Goal: Task Accomplishment & Management: Complete application form

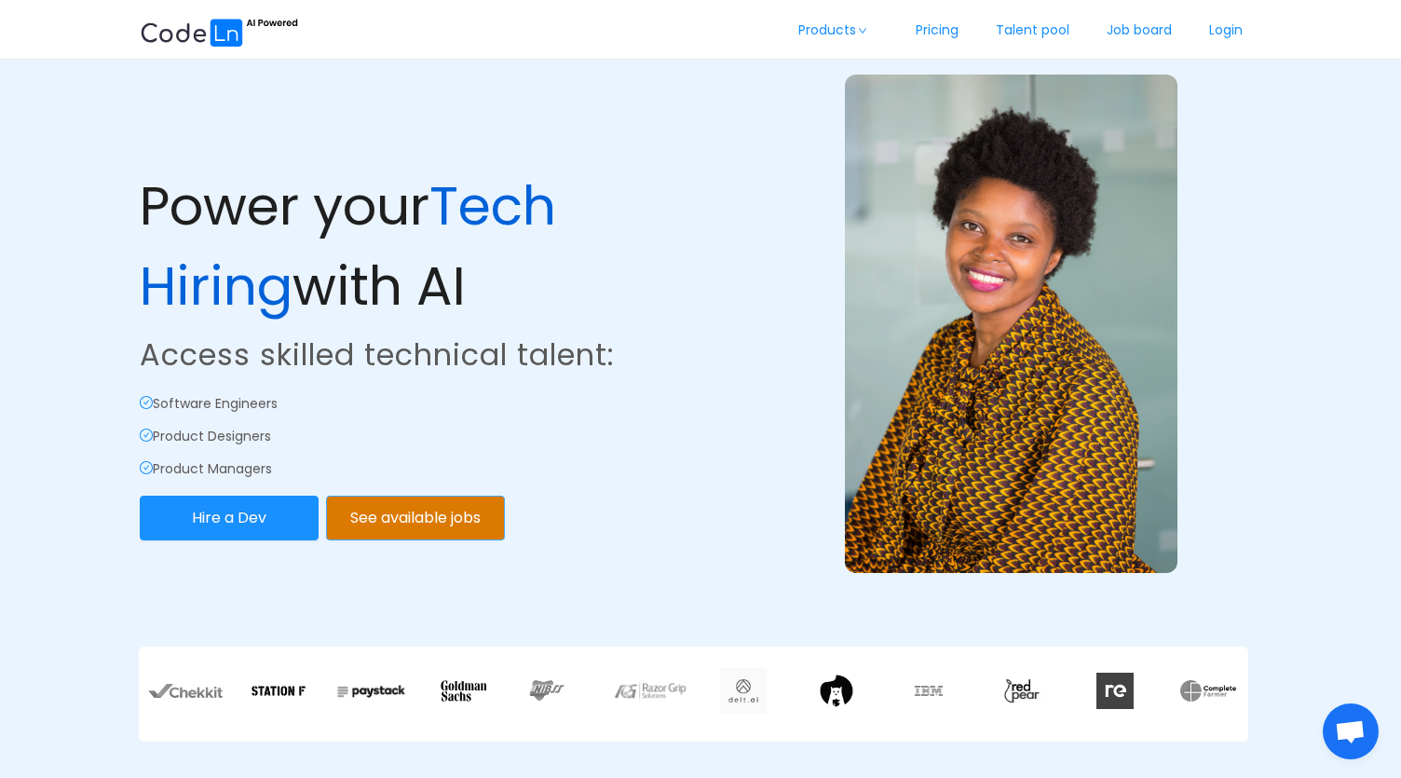
click at [454, 531] on button "See available jobs" at bounding box center [415, 517] width 179 height 45
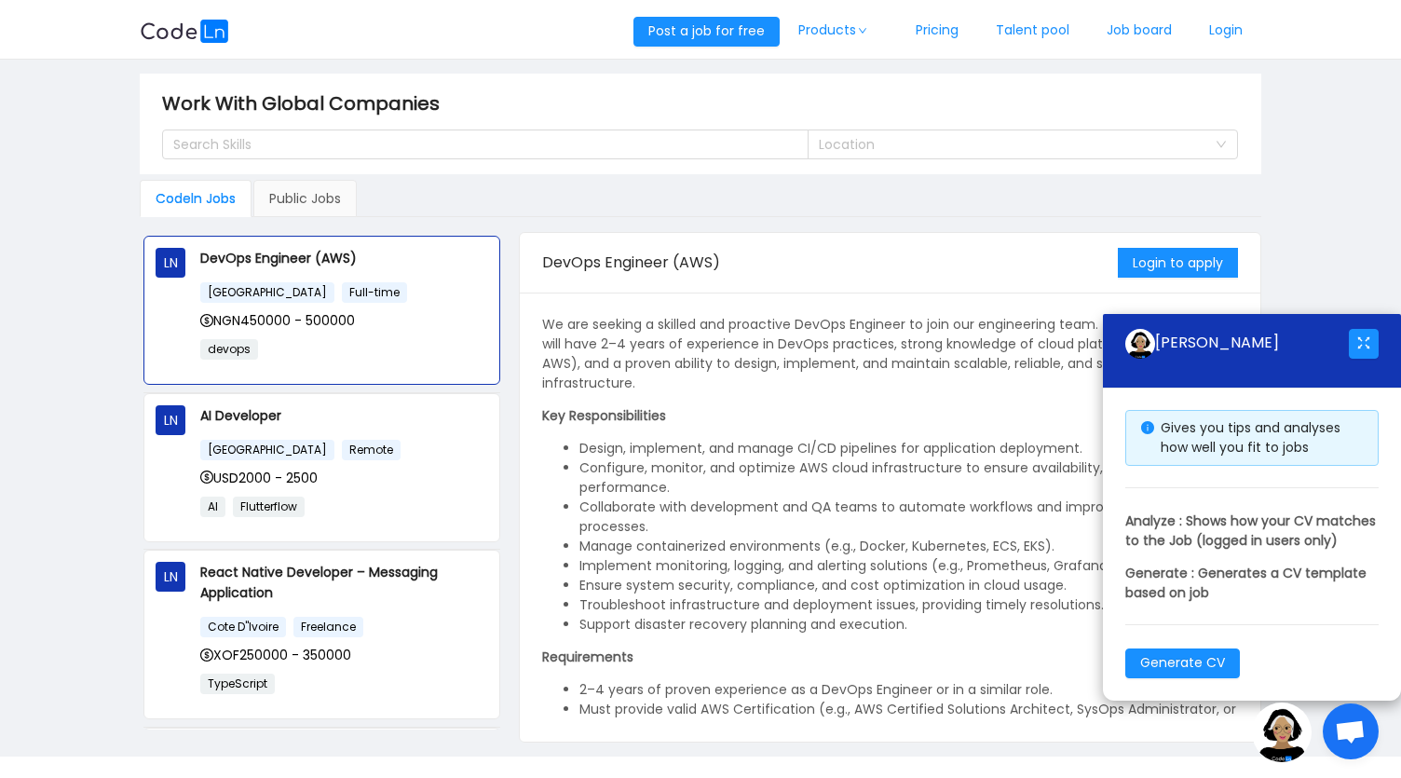
click at [868, 217] on div "Codeln Jobs Public Jobs" at bounding box center [700, 198] width 1120 height 37
click at [1207, 37] on link "Login" at bounding box center [1225, 30] width 71 height 61
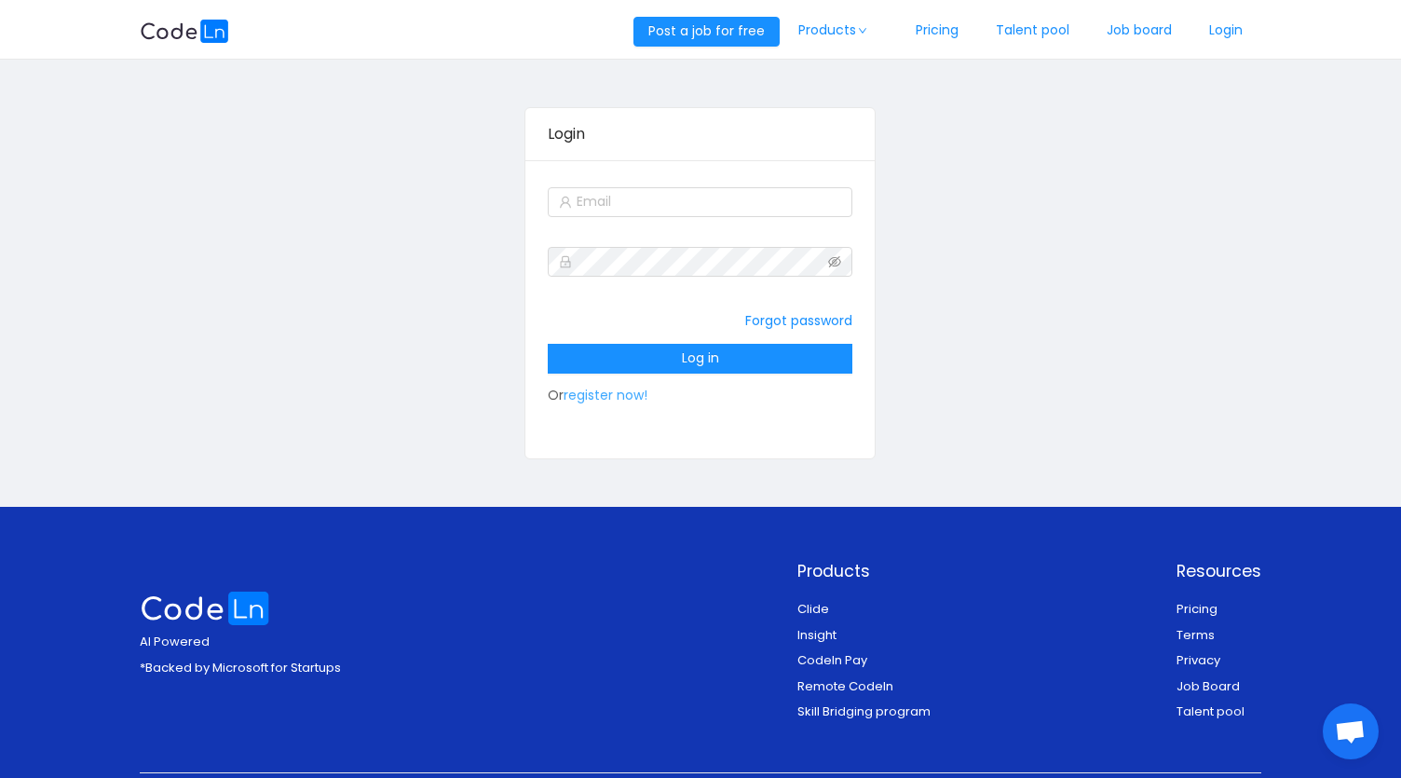
click at [612, 397] on link "register now!" at bounding box center [605, 395] width 84 height 19
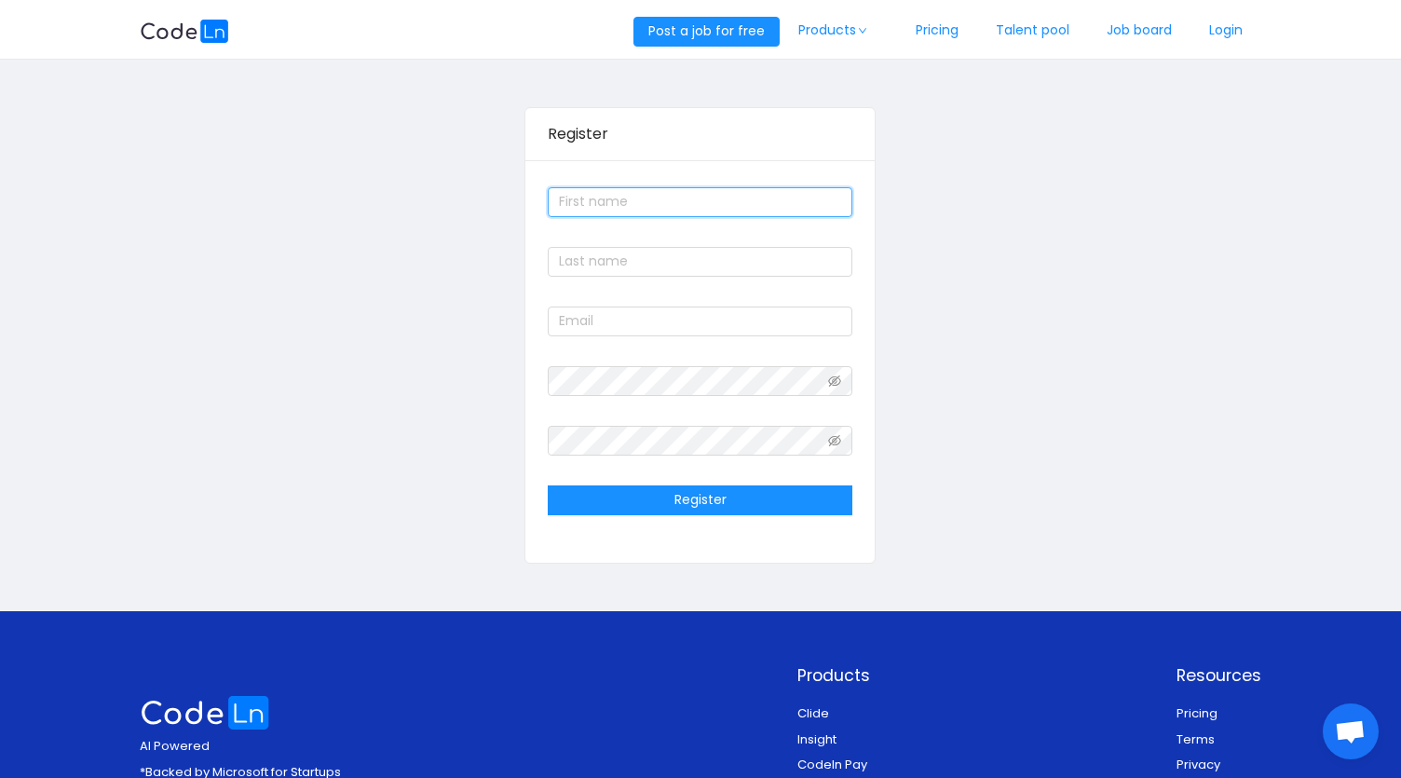
click at [600, 196] on input "text" at bounding box center [700, 202] width 305 height 30
type input "Selete"
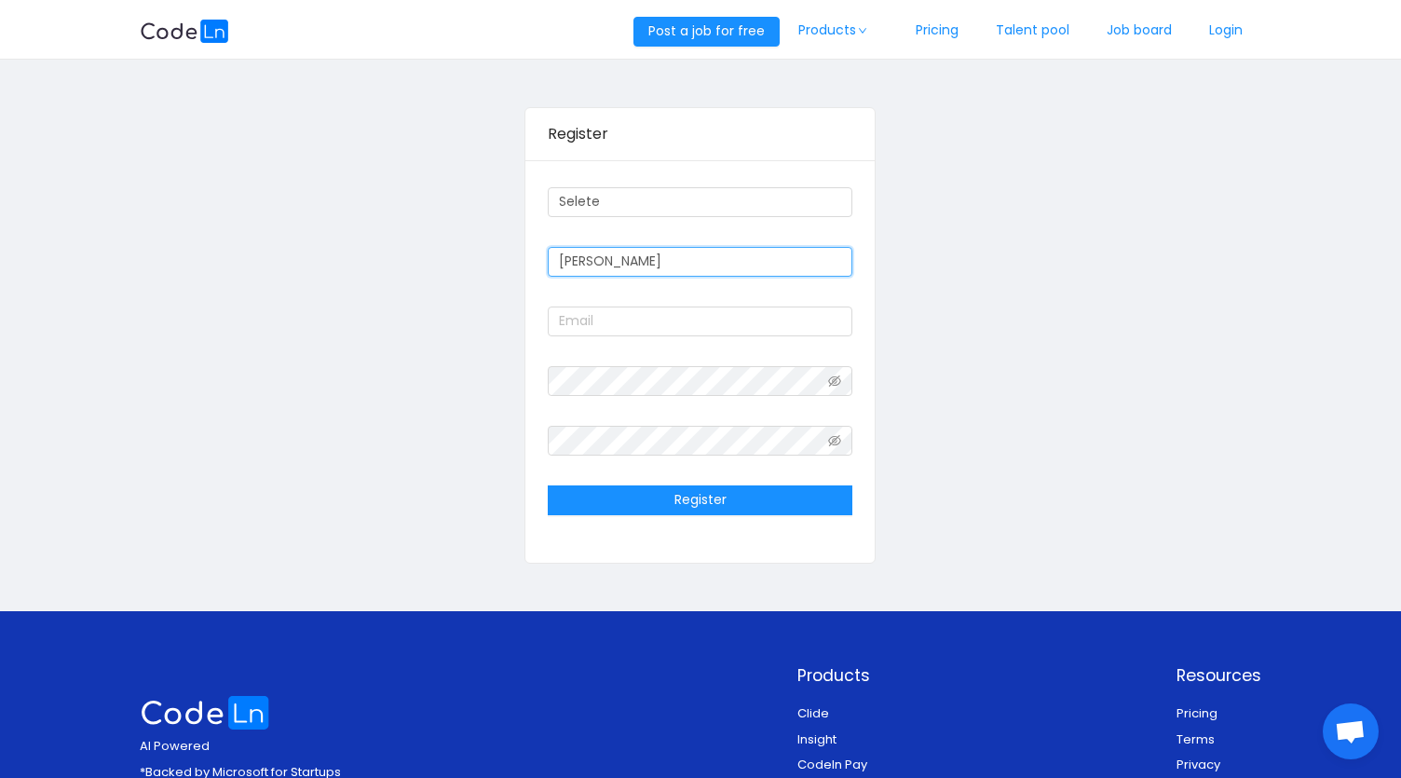
type input "[PERSON_NAME]"
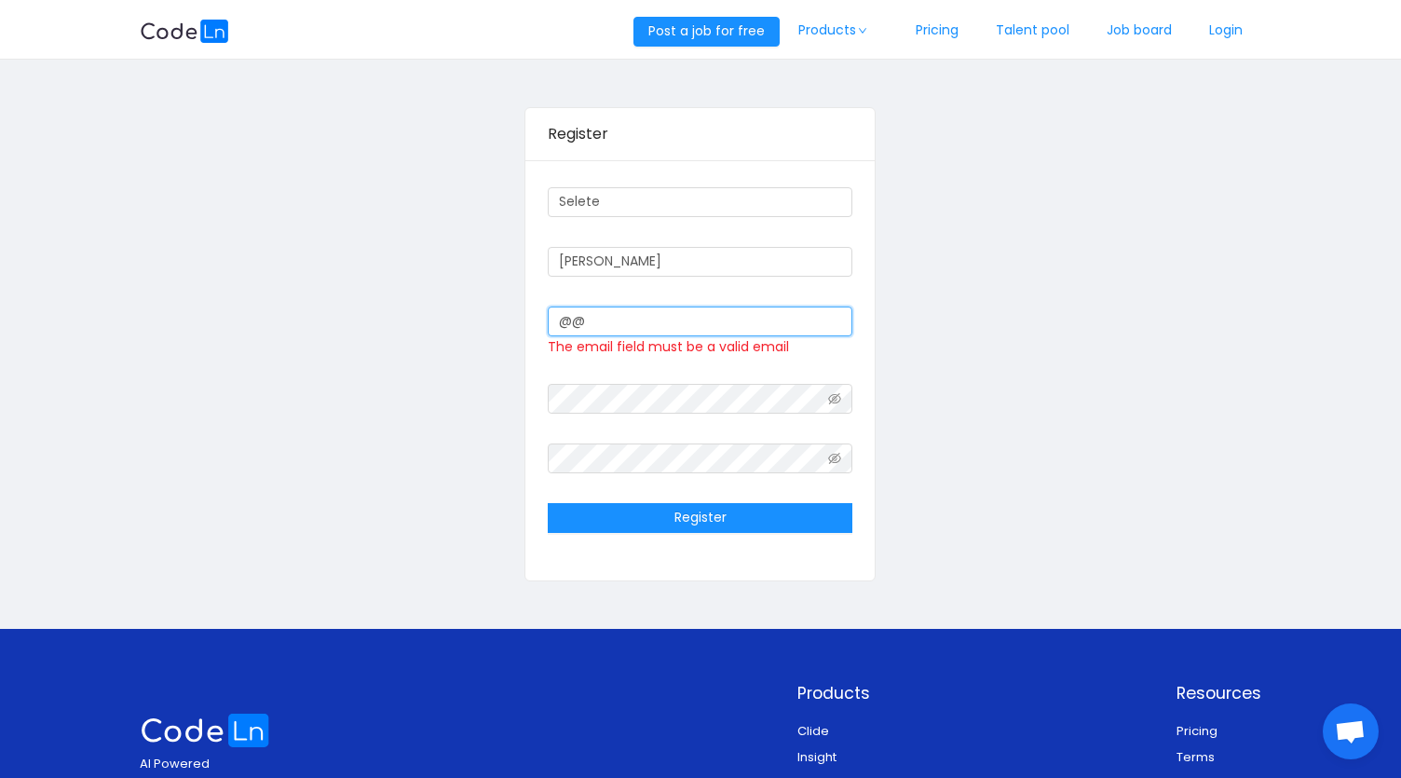
type input "@"
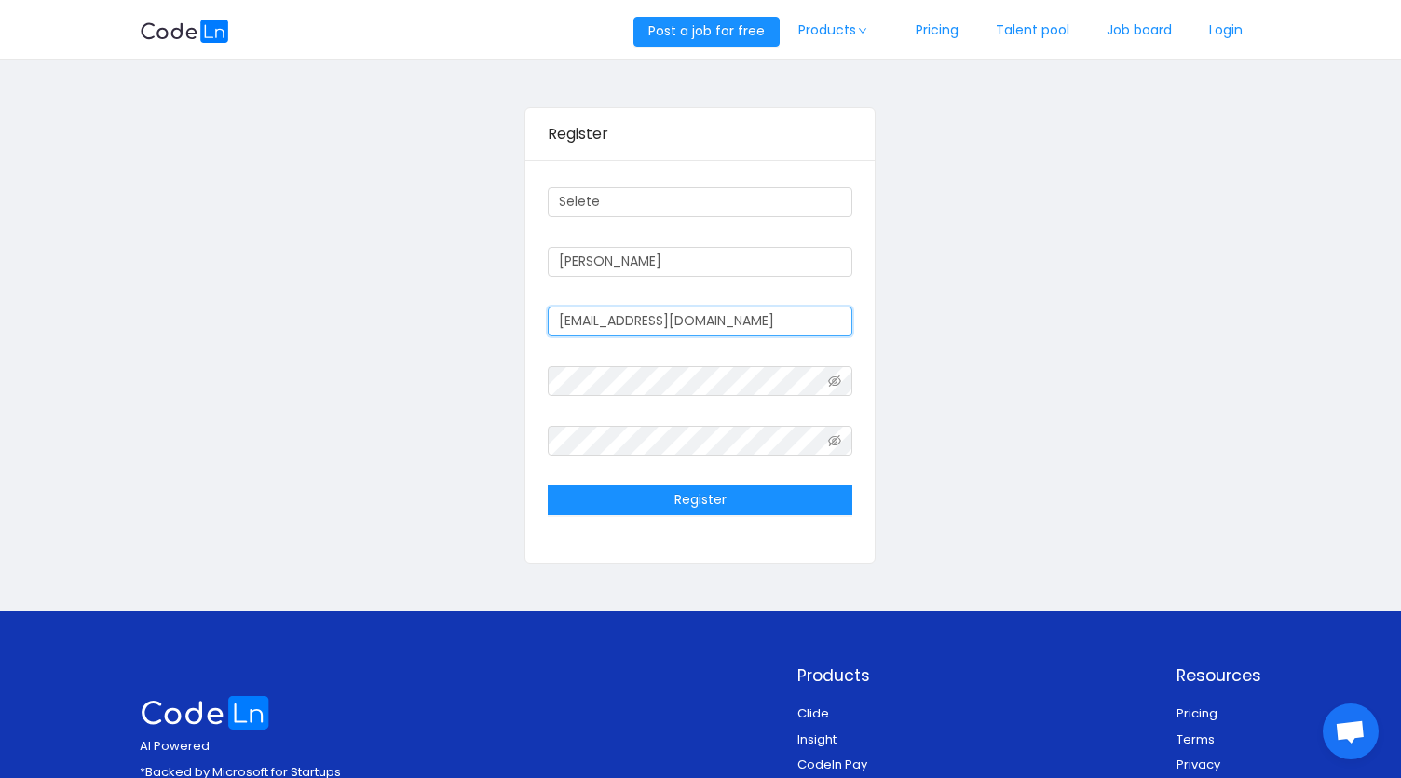
type input "[EMAIL_ADDRESS][DOMAIN_NAME]"
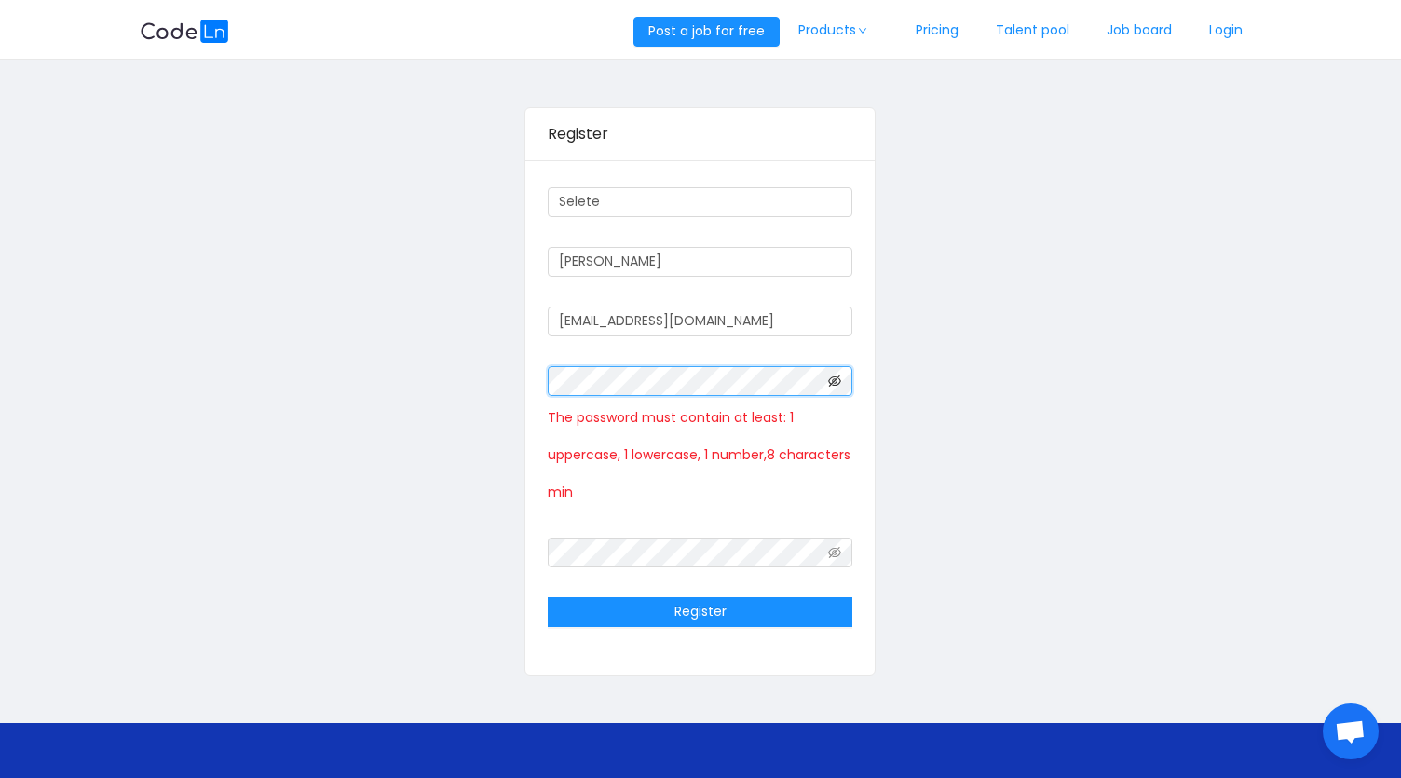
click at [832, 380] on icon "icon: eye-invisible" at bounding box center [834, 380] width 13 height 13
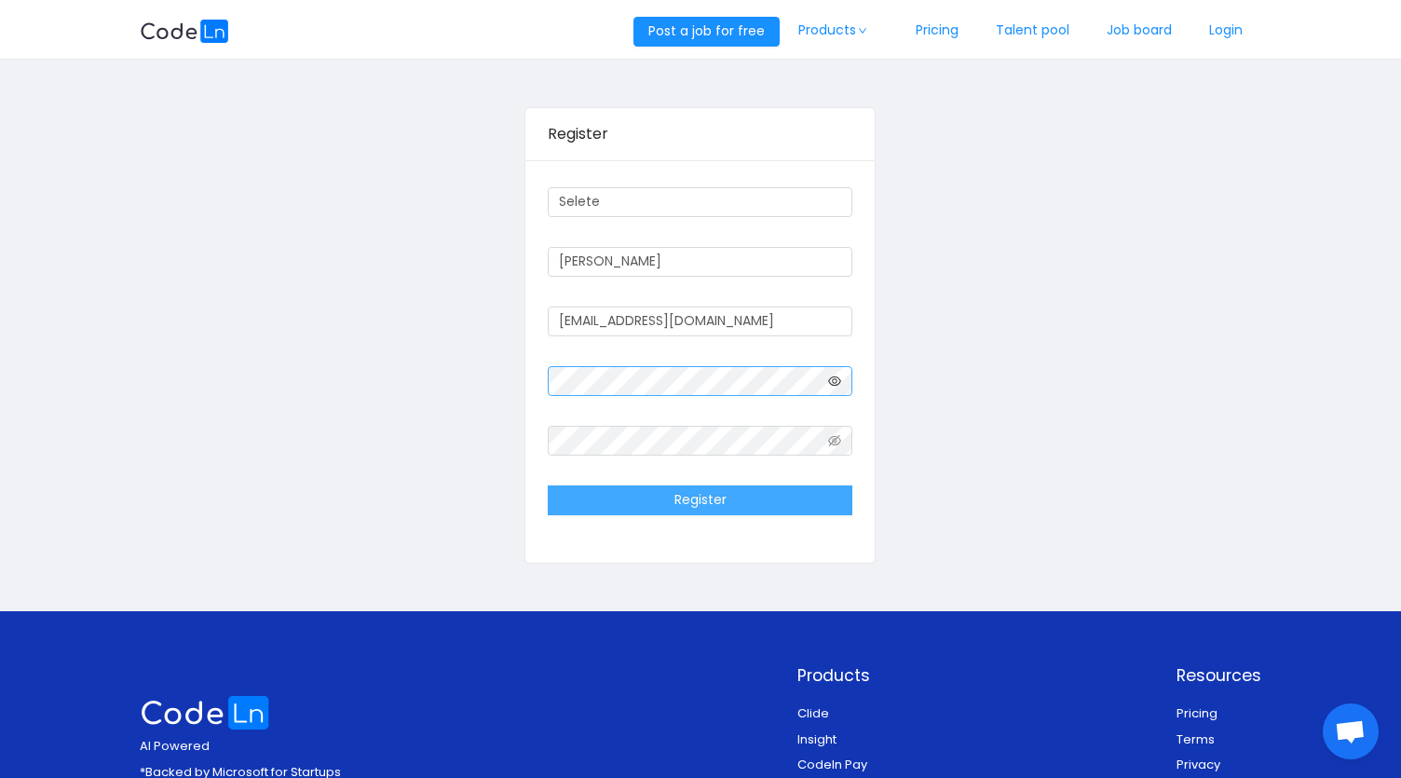
click at [615, 509] on button "Register" at bounding box center [700, 500] width 305 height 30
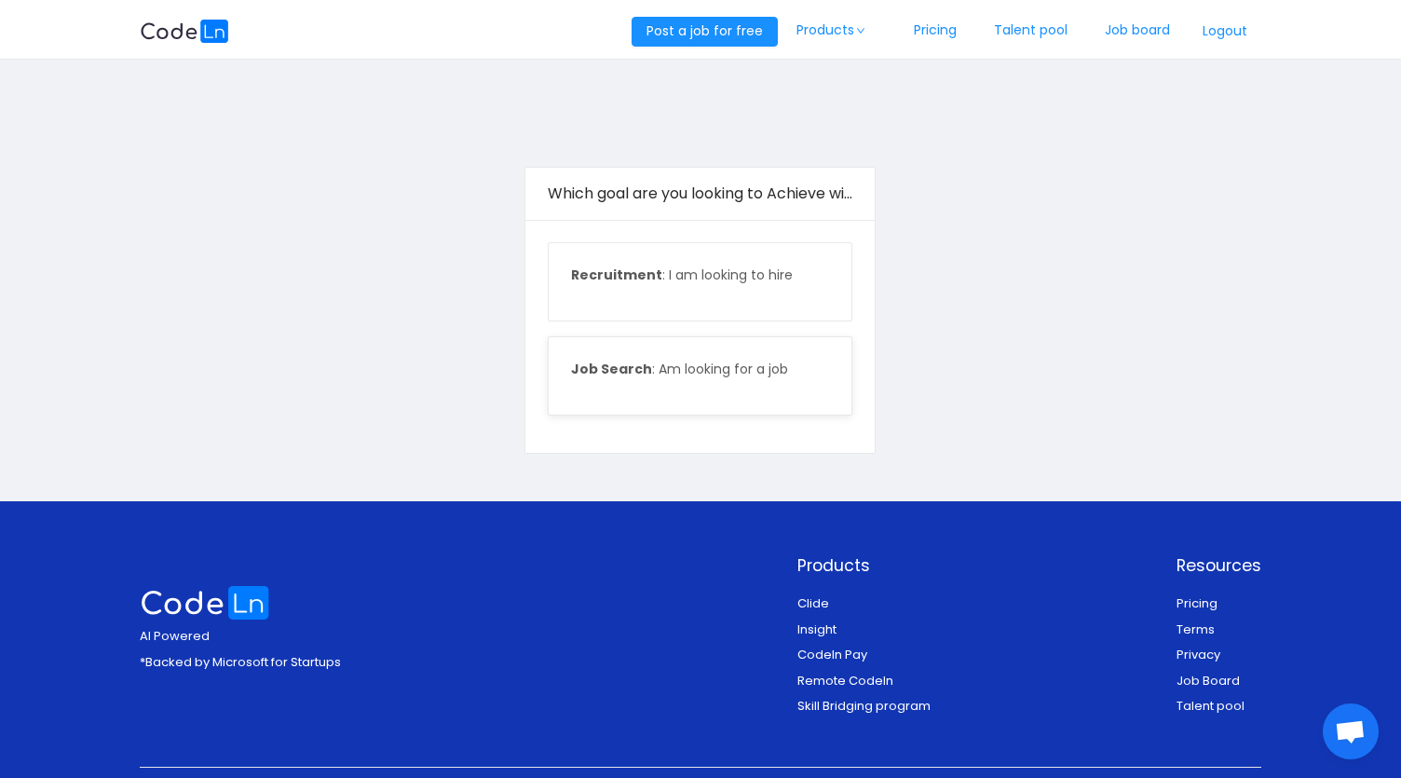
click at [671, 368] on p "Job Search : Am looking for a job" at bounding box center [700, 369] width 258 height 20
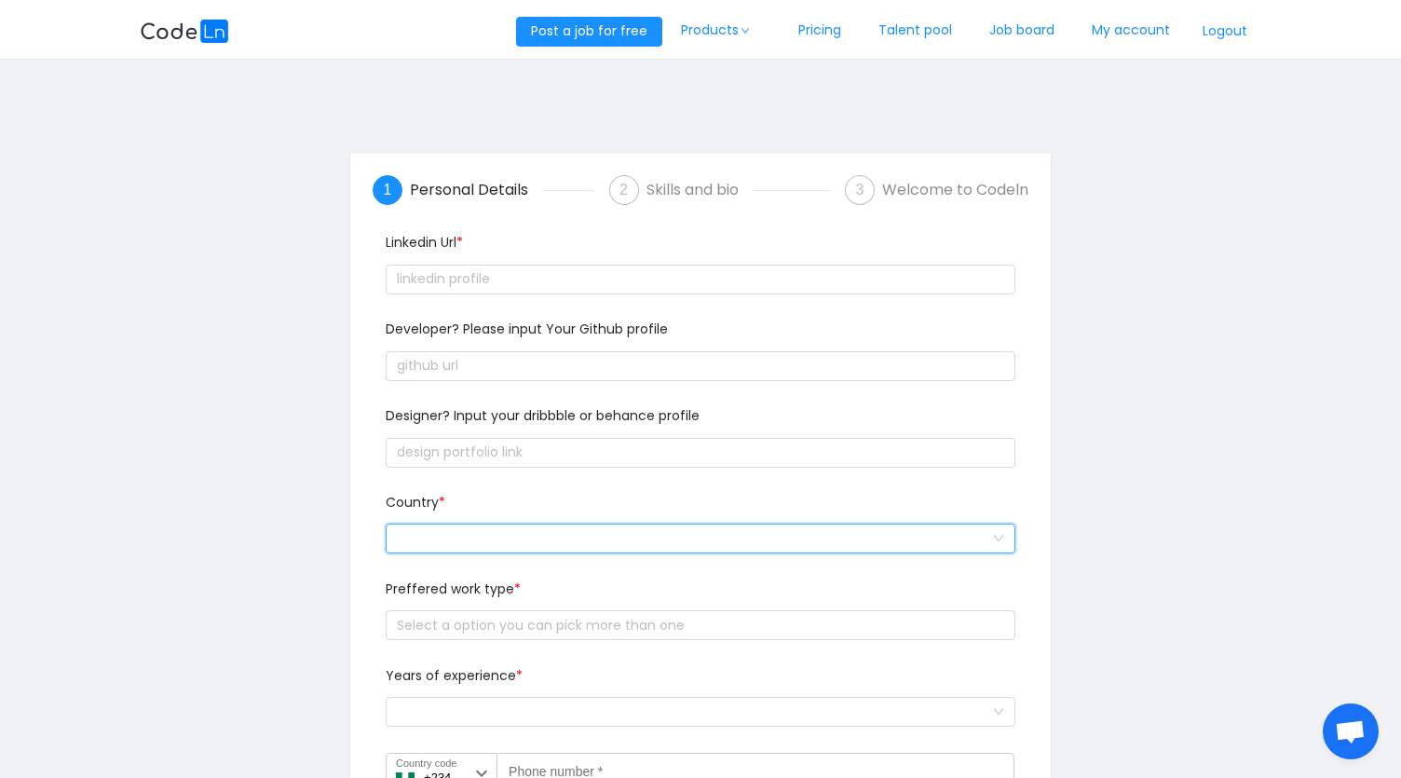
click at [533, 533] on div at bounding box center [694, 538] width 595 height 28
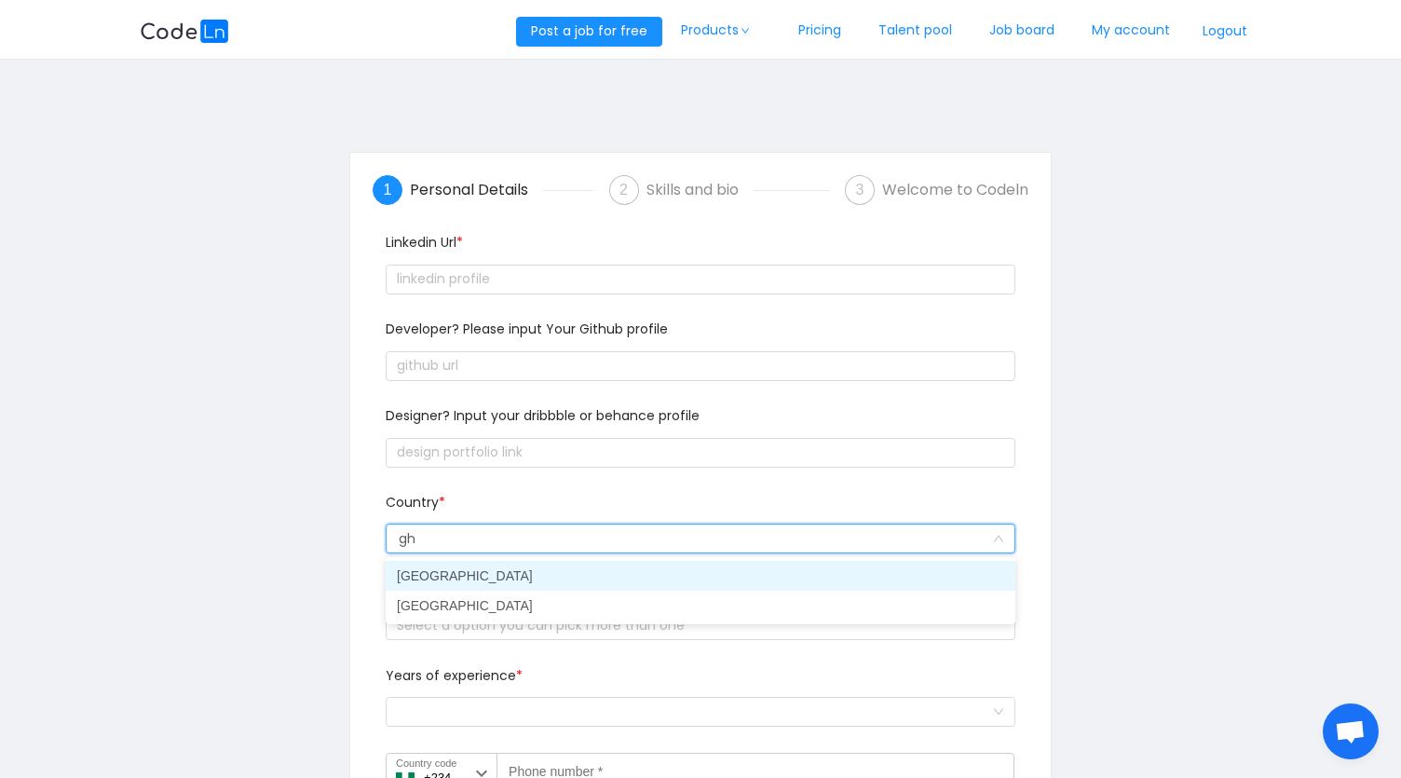
type input "gha"
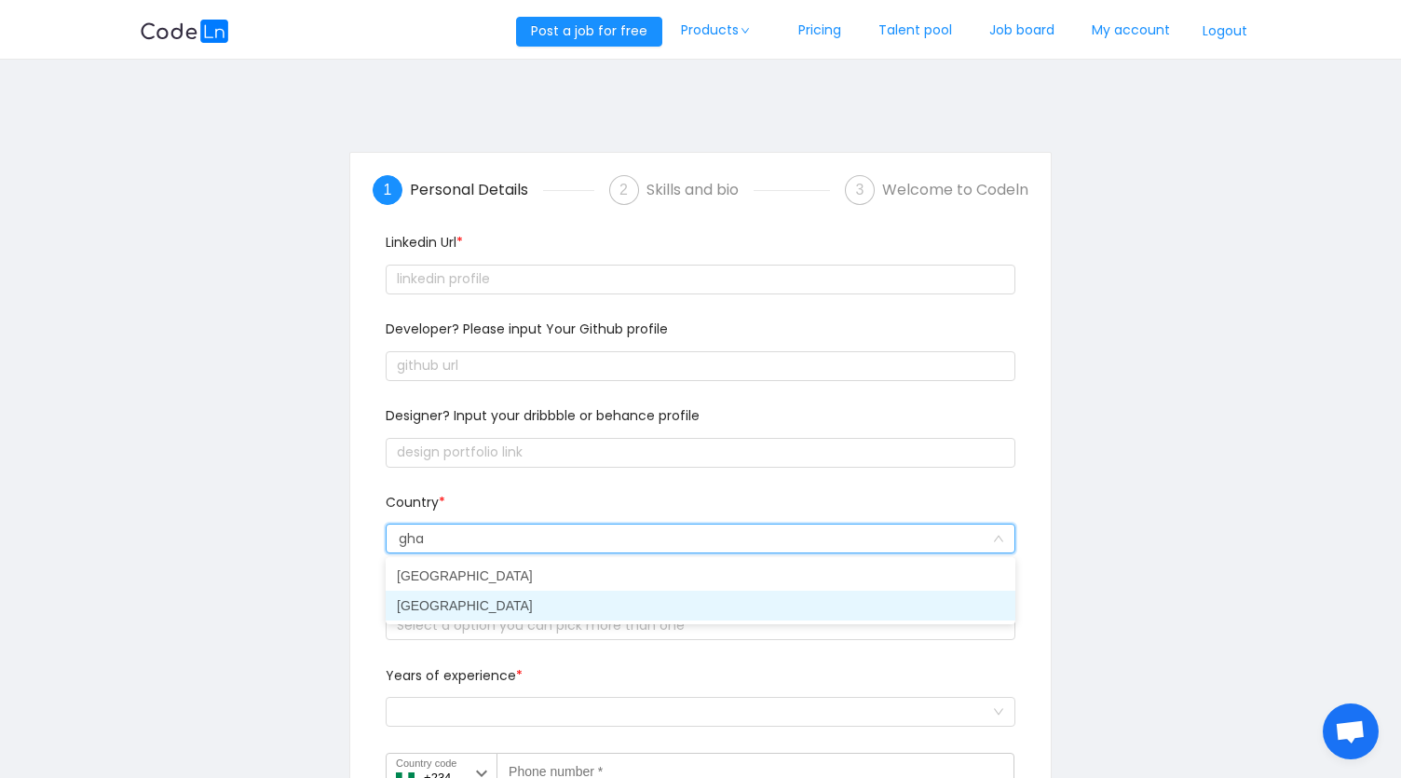
click at [477, 600] on li "[GEOGRAPHIC_DATA]" at bounding box center [701, 605] width 630 height 30
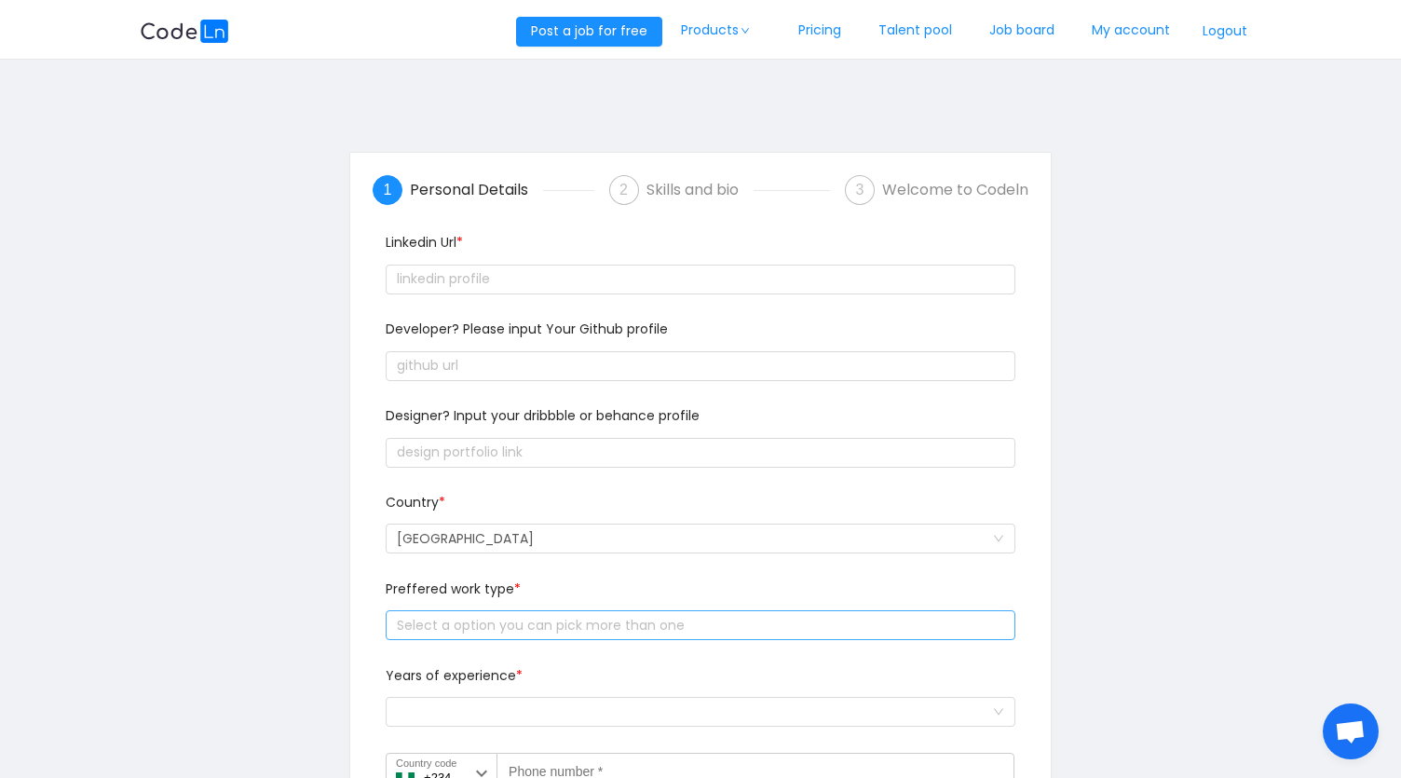
click at [472, 623] on div "Select a option you can pick more than one" at bounding box center [696, 625] width 599 height 19
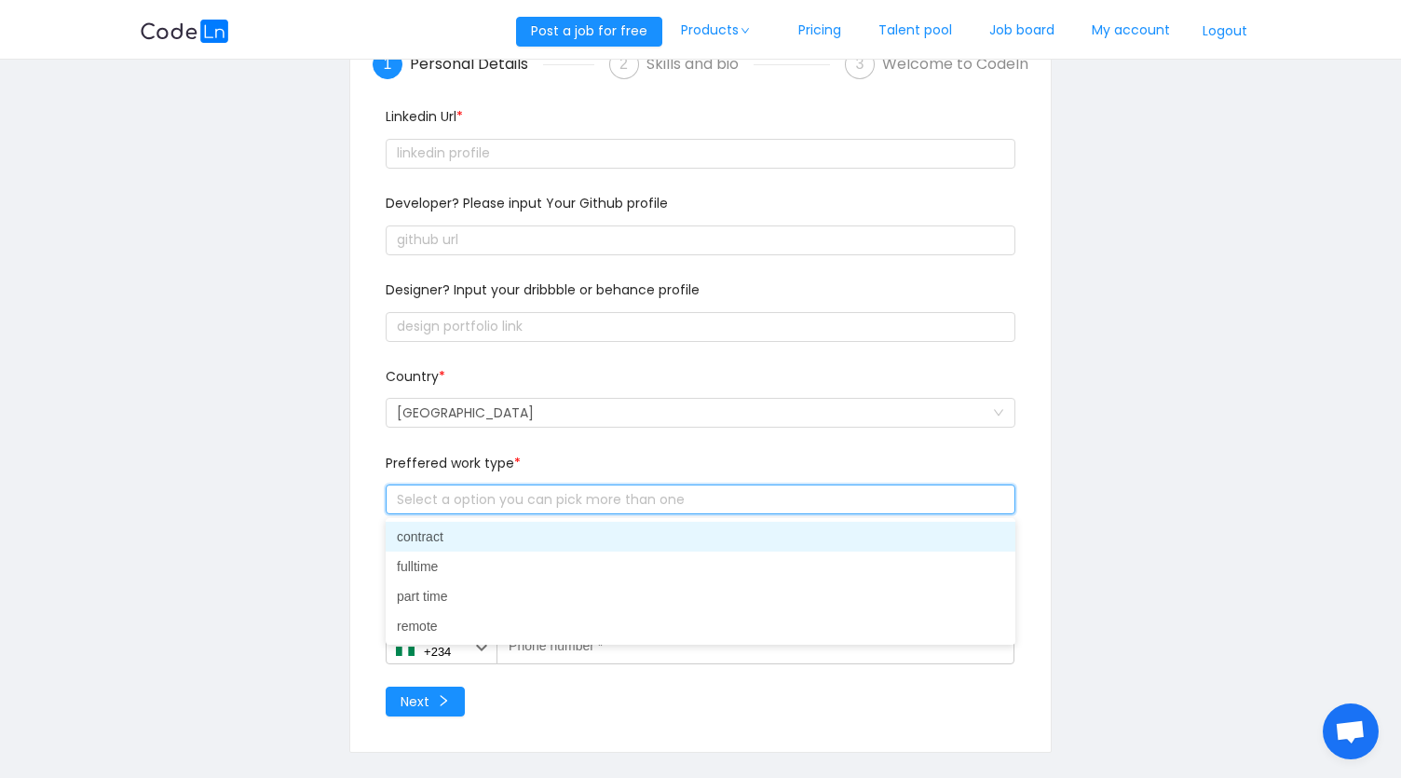
scroll to position [141, 0]
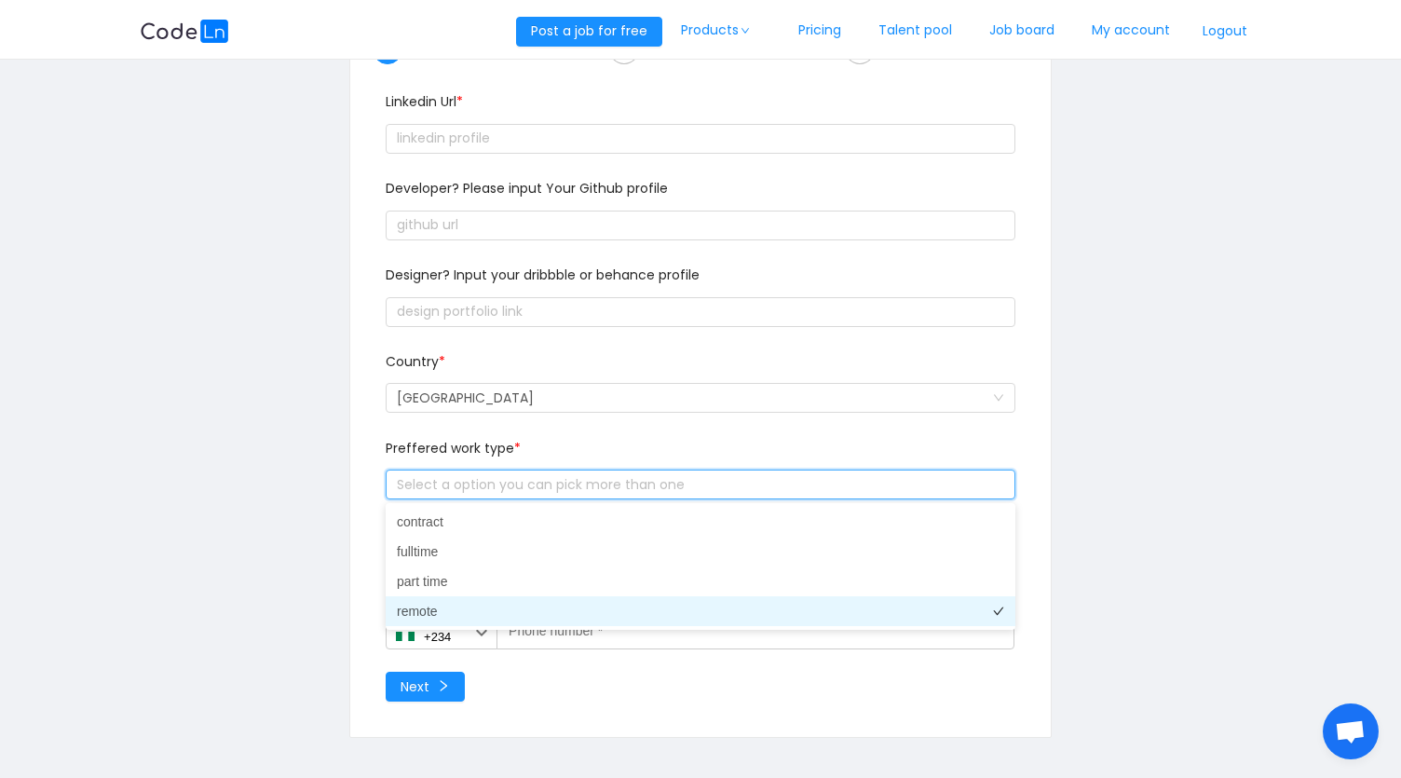
click at [415, 603] on li "remote" at bounding box center [701, 611] width 630 height 30
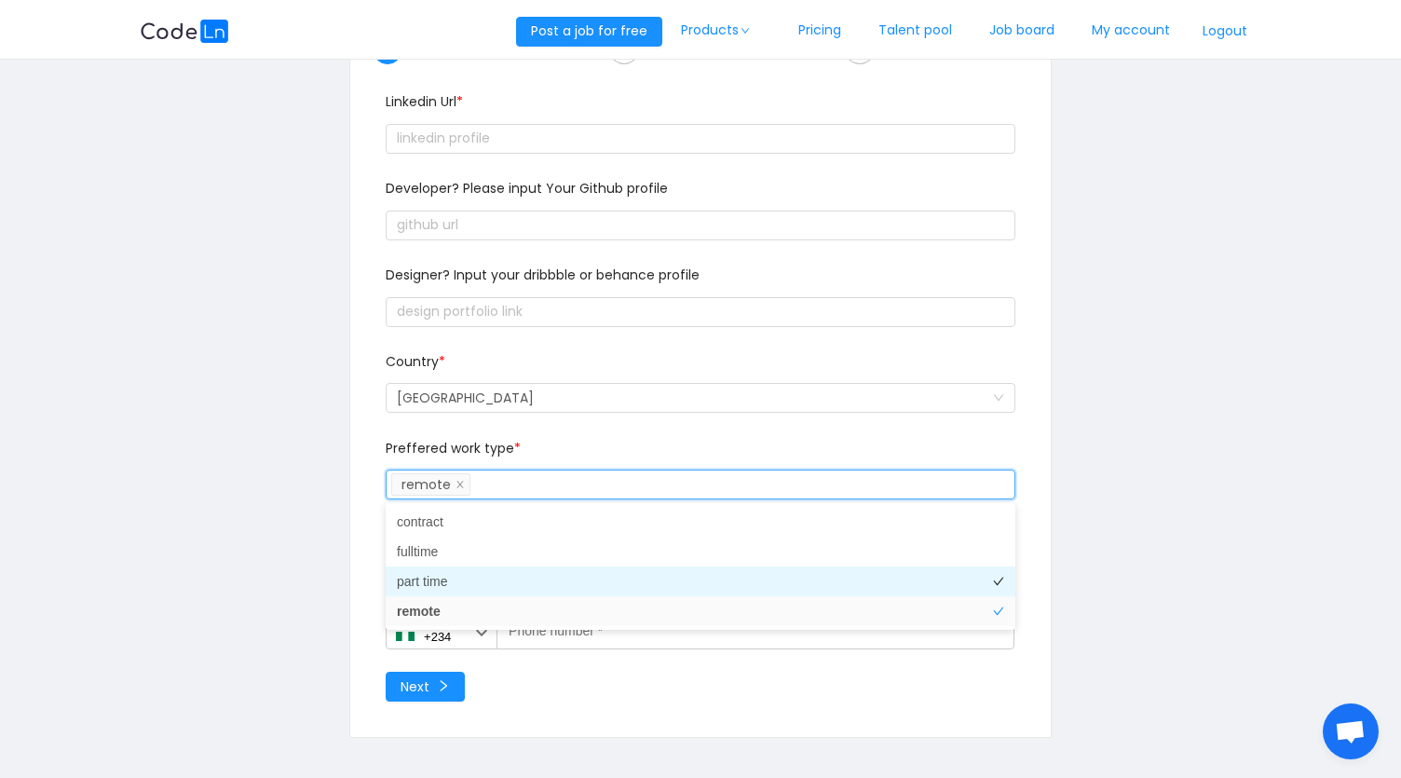
click at [402, 588] on li "part time" at bounding box center [701, 581] width 630 height 30
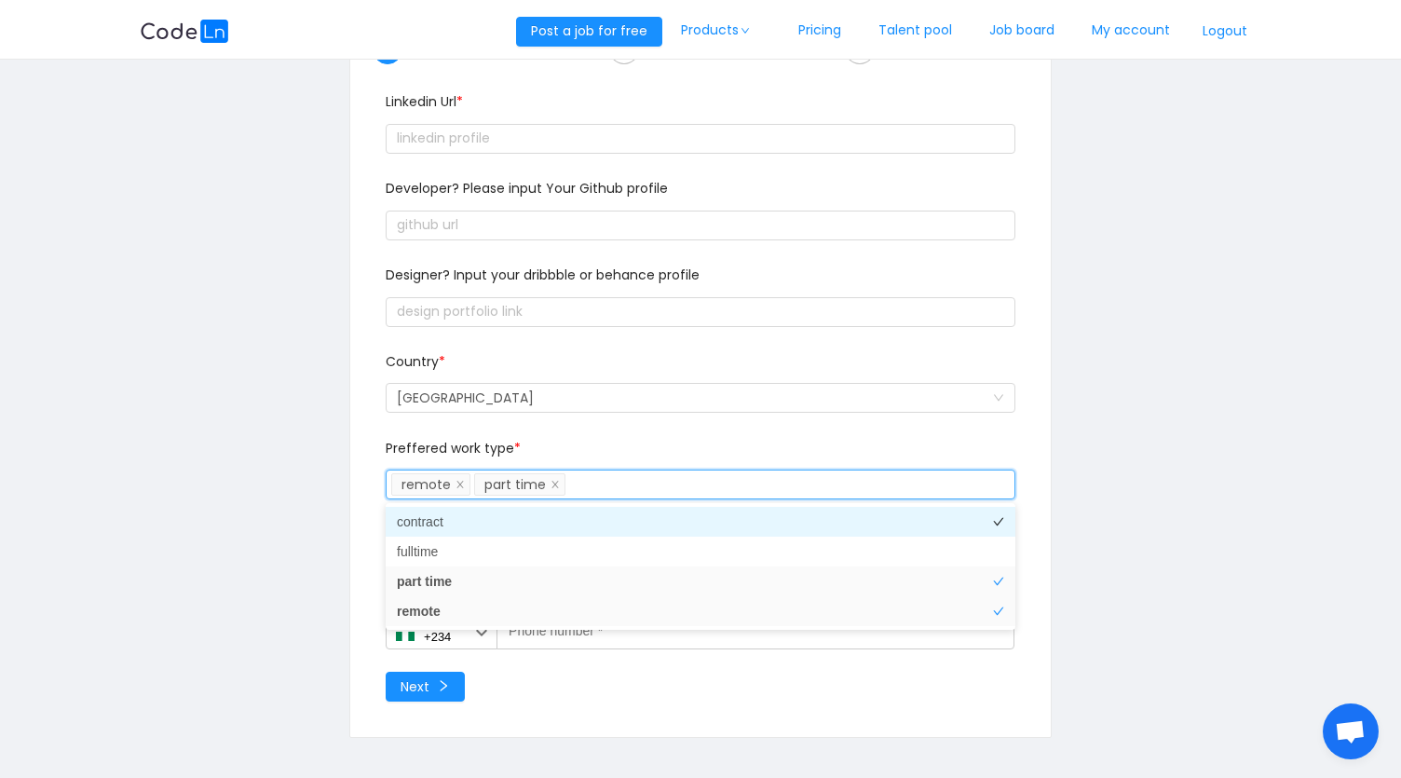
click at [423, 526] on li "contract" at bounding box center [701, 522] width 630 height 30
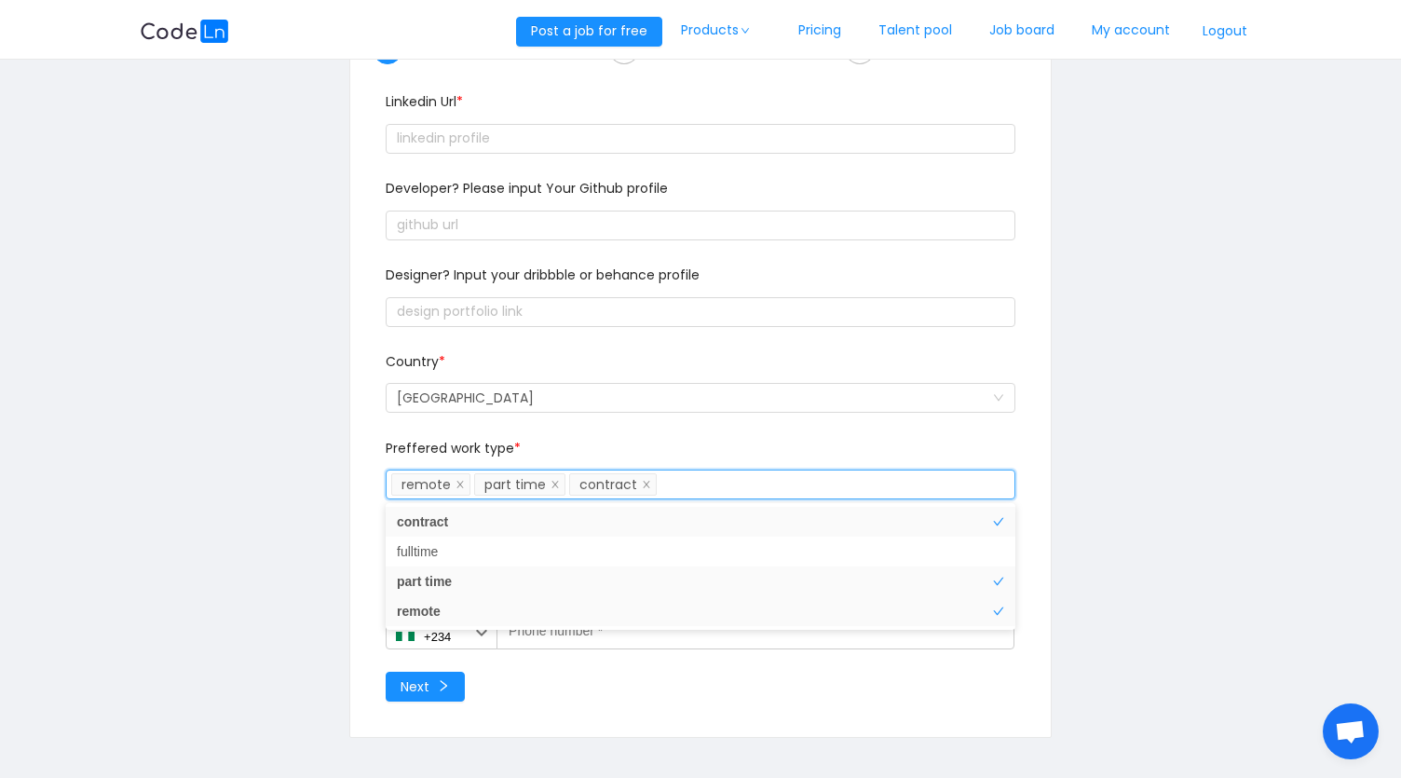
click at [373, 575] on div "Linkedin Url * Developer? Please input Your Github profile Designer? Input your…" at bounding box center [701, 396] width 656 height 635
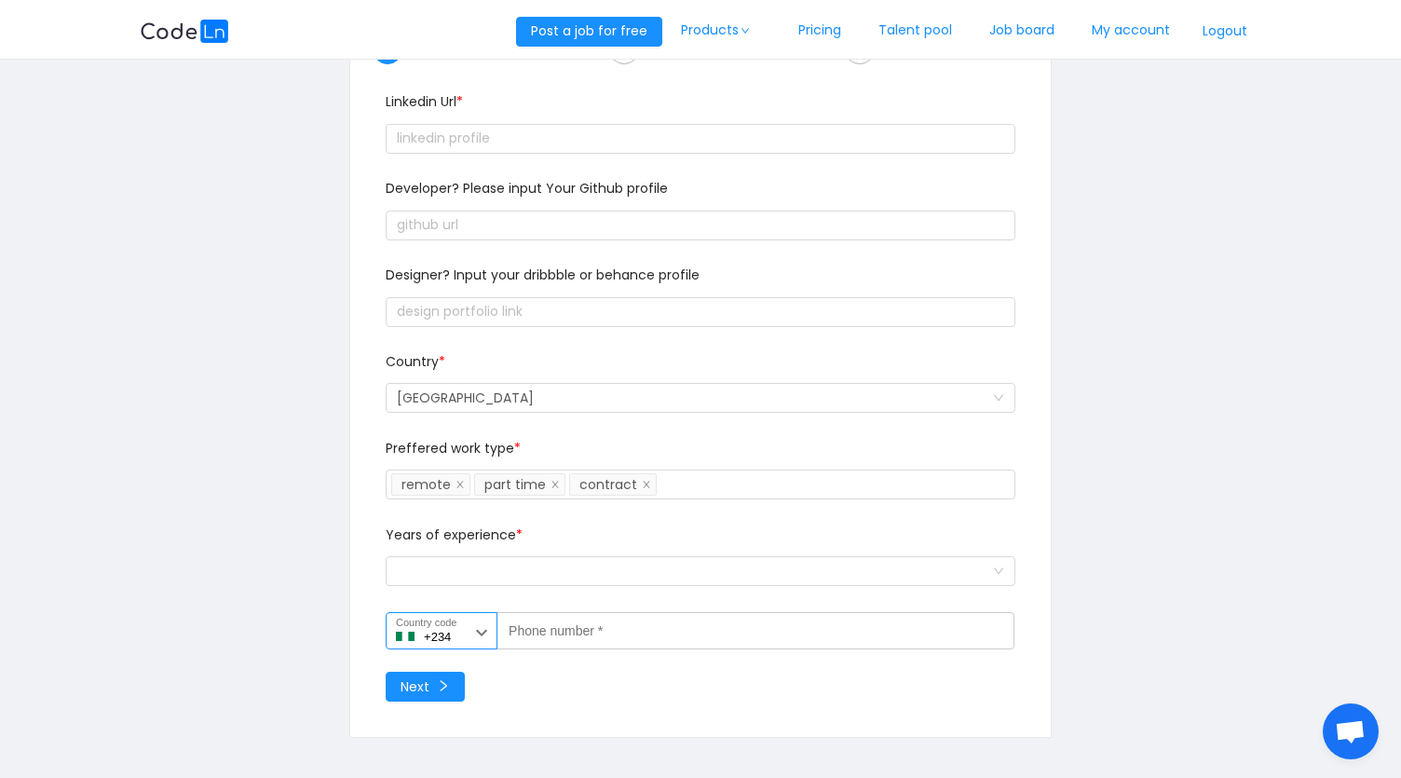
click at [441, 629] on label "Country code" at bounding box center [426, 623] width 61 height 16
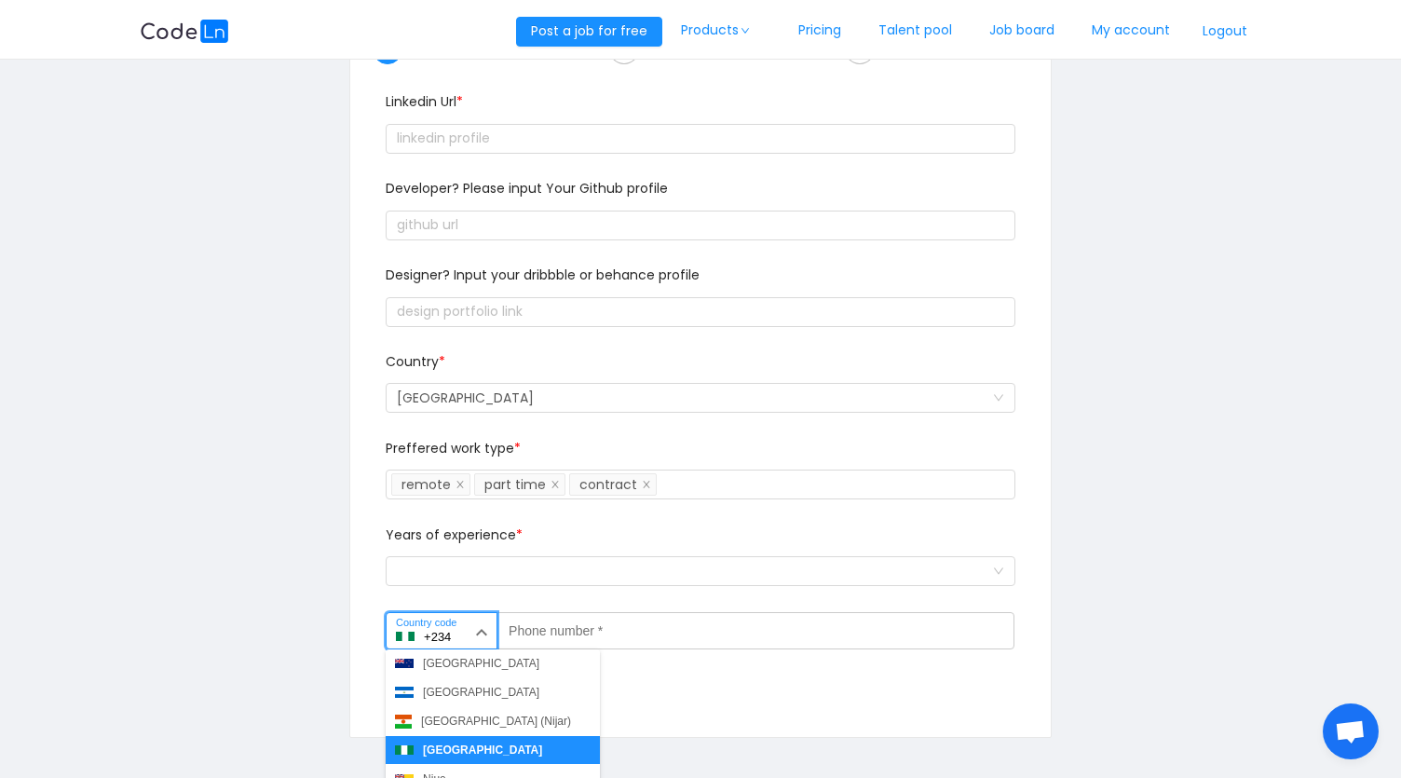
scroll to position [2223, 0]
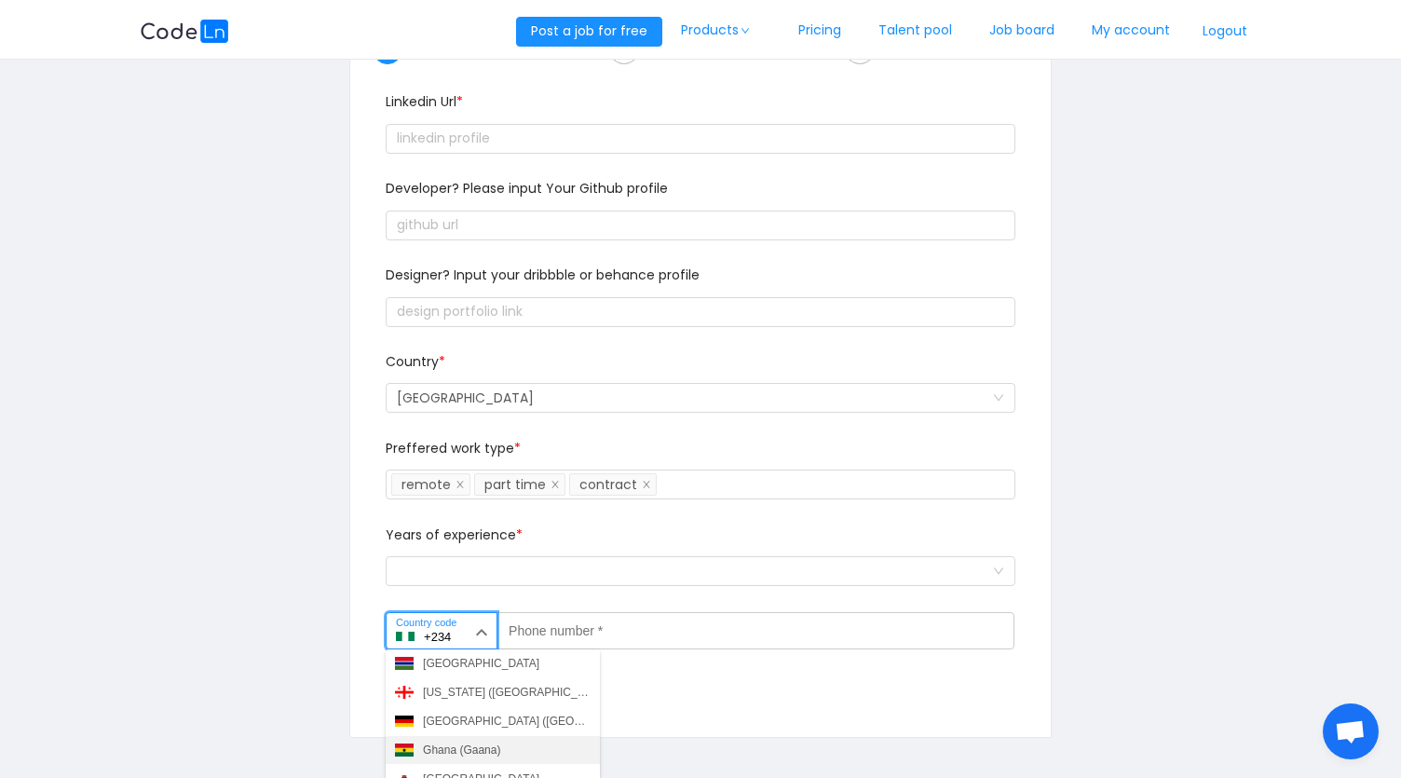
click at [443, 747] on div "Ghana (Gaana)" at bounding box center [461, 749] width 77 height 17
type input "+233"
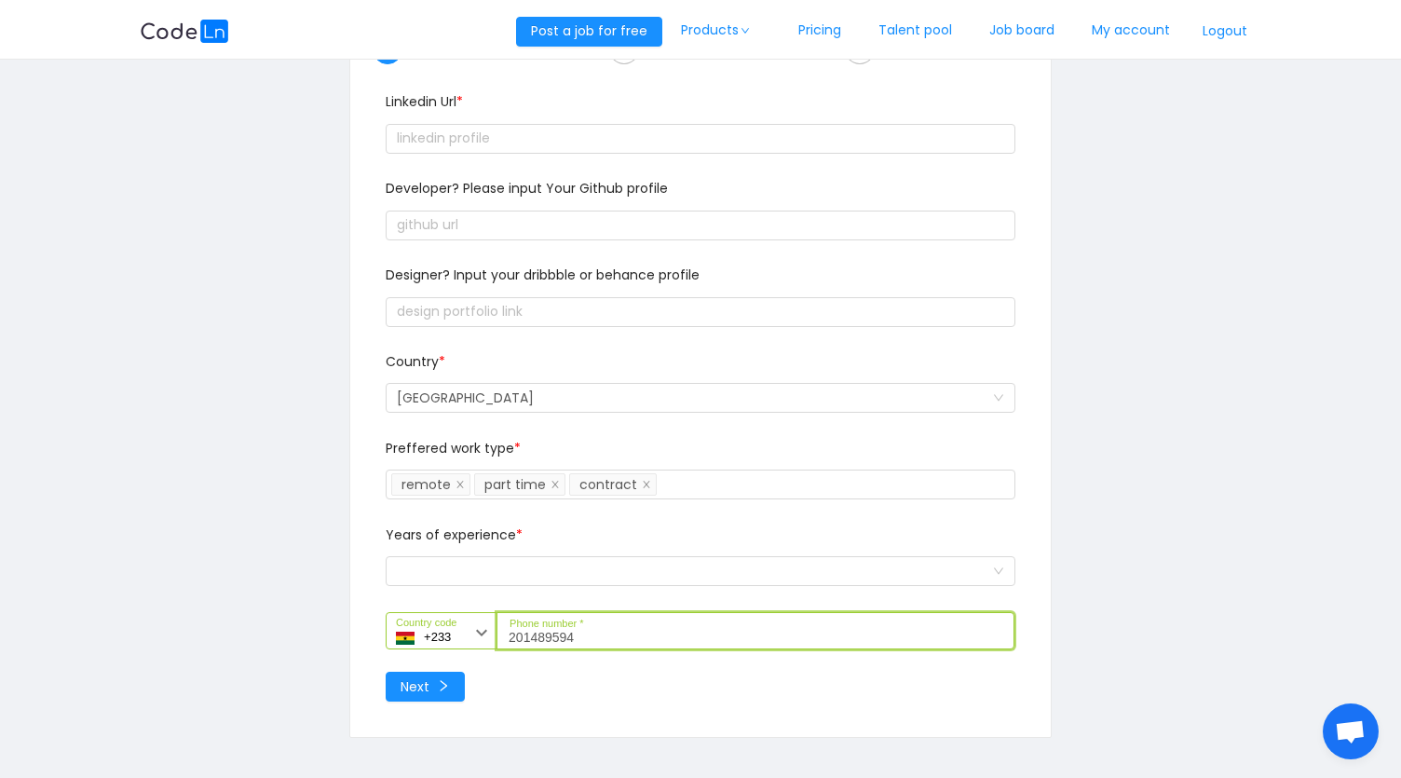
type input "201489594"
click at [765, 555] on div "Select a option and change input text above" at bounding box center [701, 570] width 630 height 37
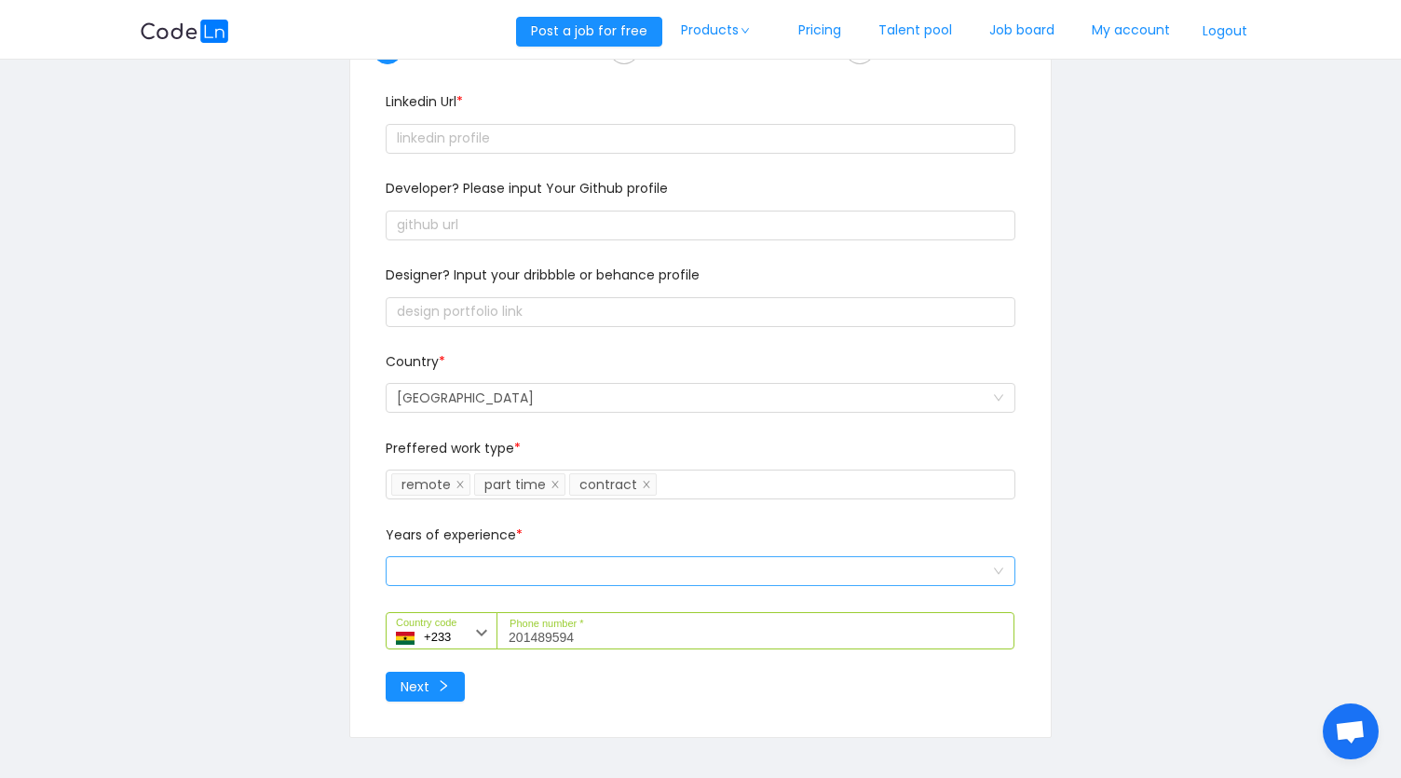
click at [766, 563] on div "Select a option and change input text above" at bounding box center [694, 571] width 595 height 28
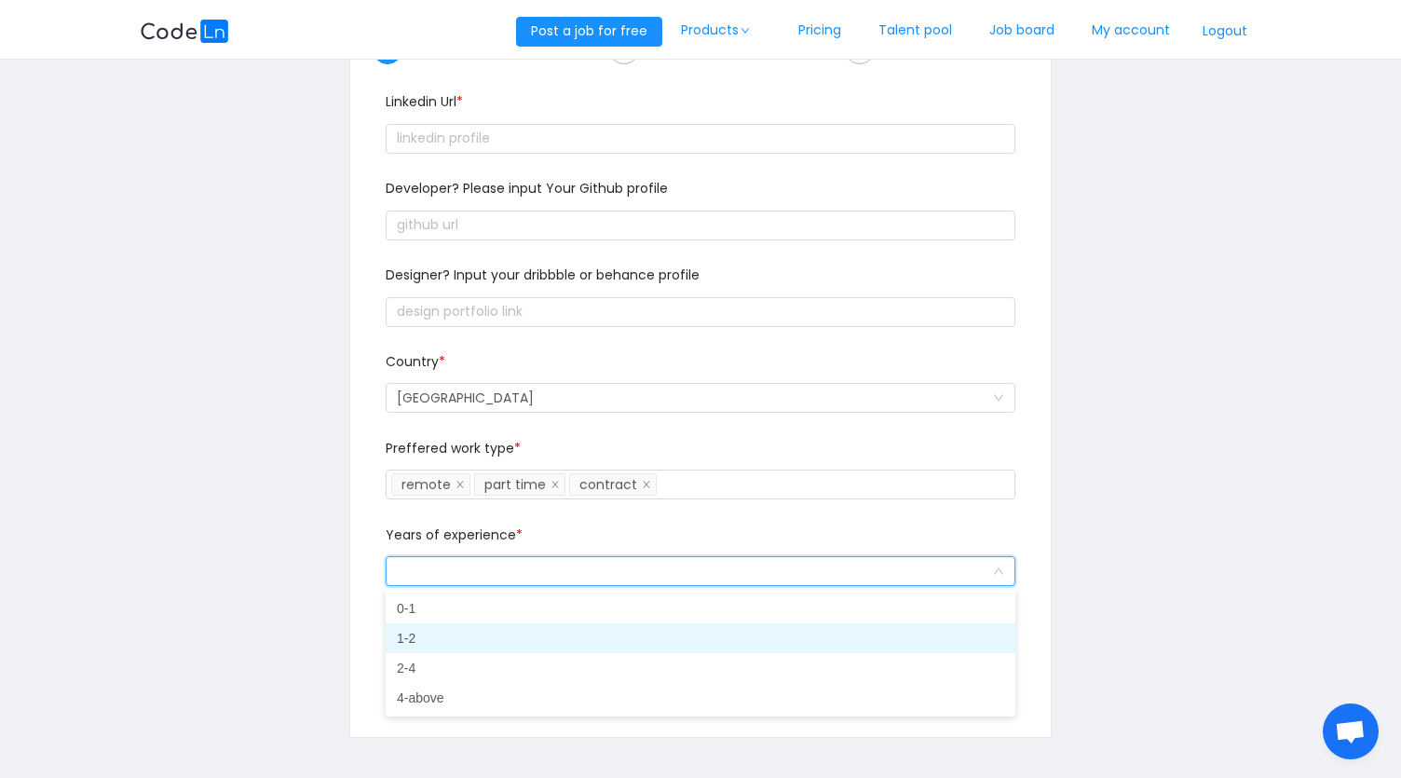
click at [445, 640] on li "1-2" at bounding box center [701, 638] width 630 height 30
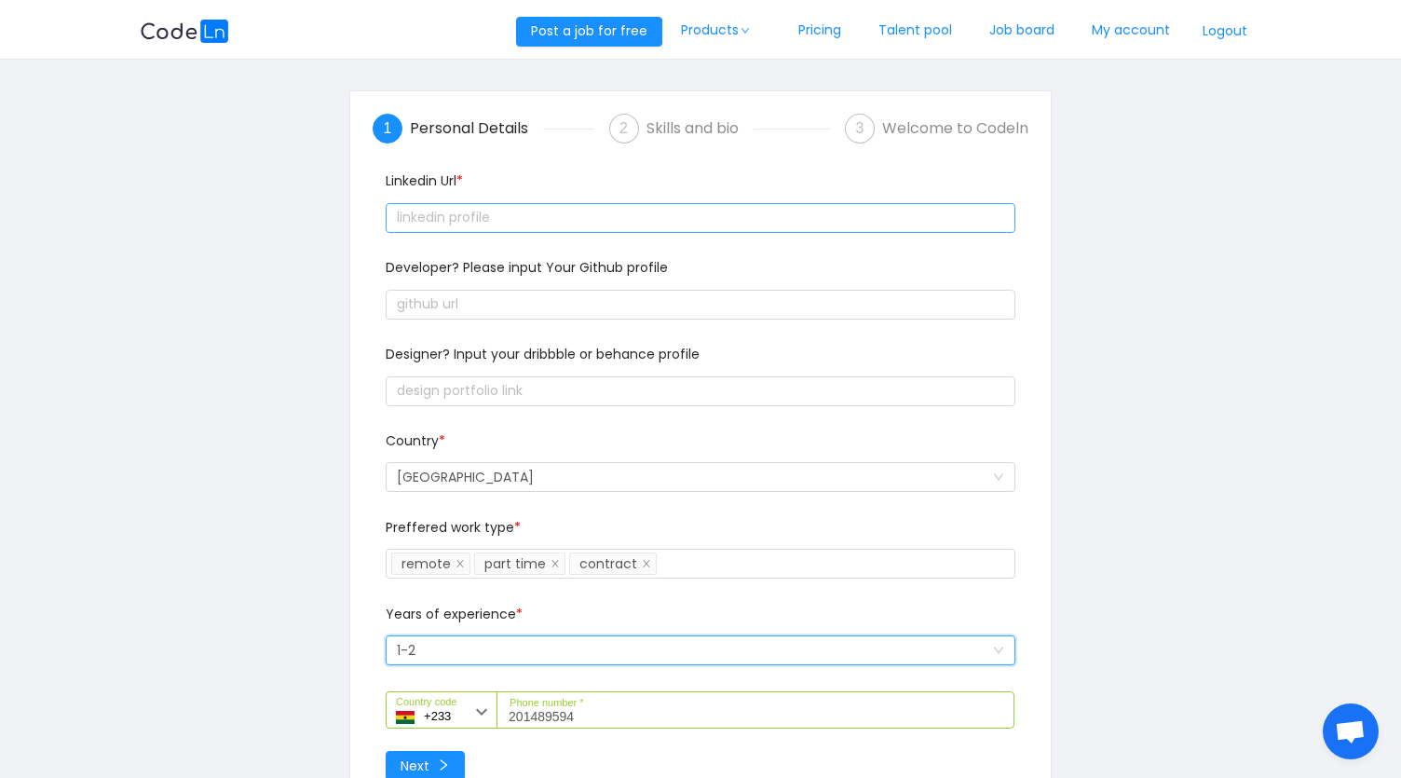
scroll to position [0, 0]
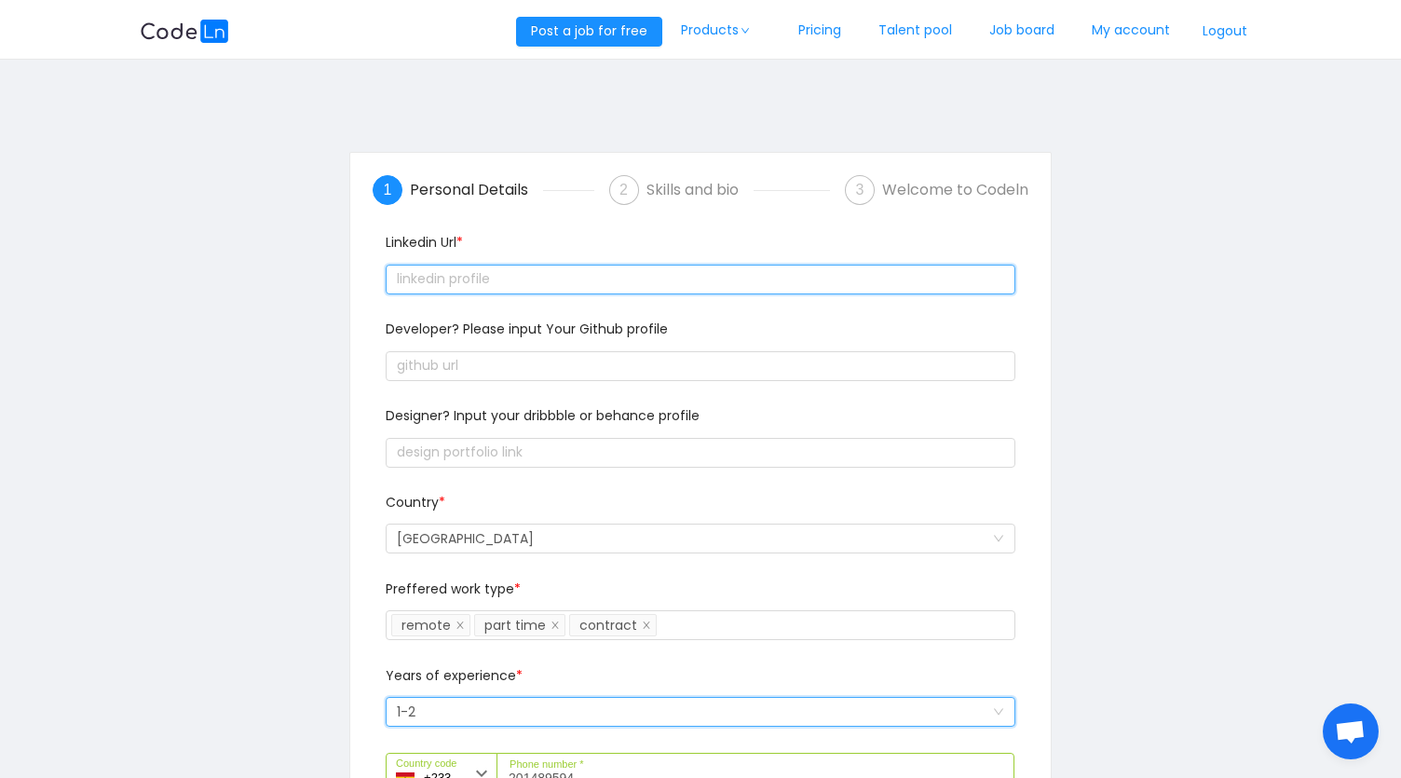
click at [546, 278] on input "text" at bounding box center [701, 279] width 630 height 30
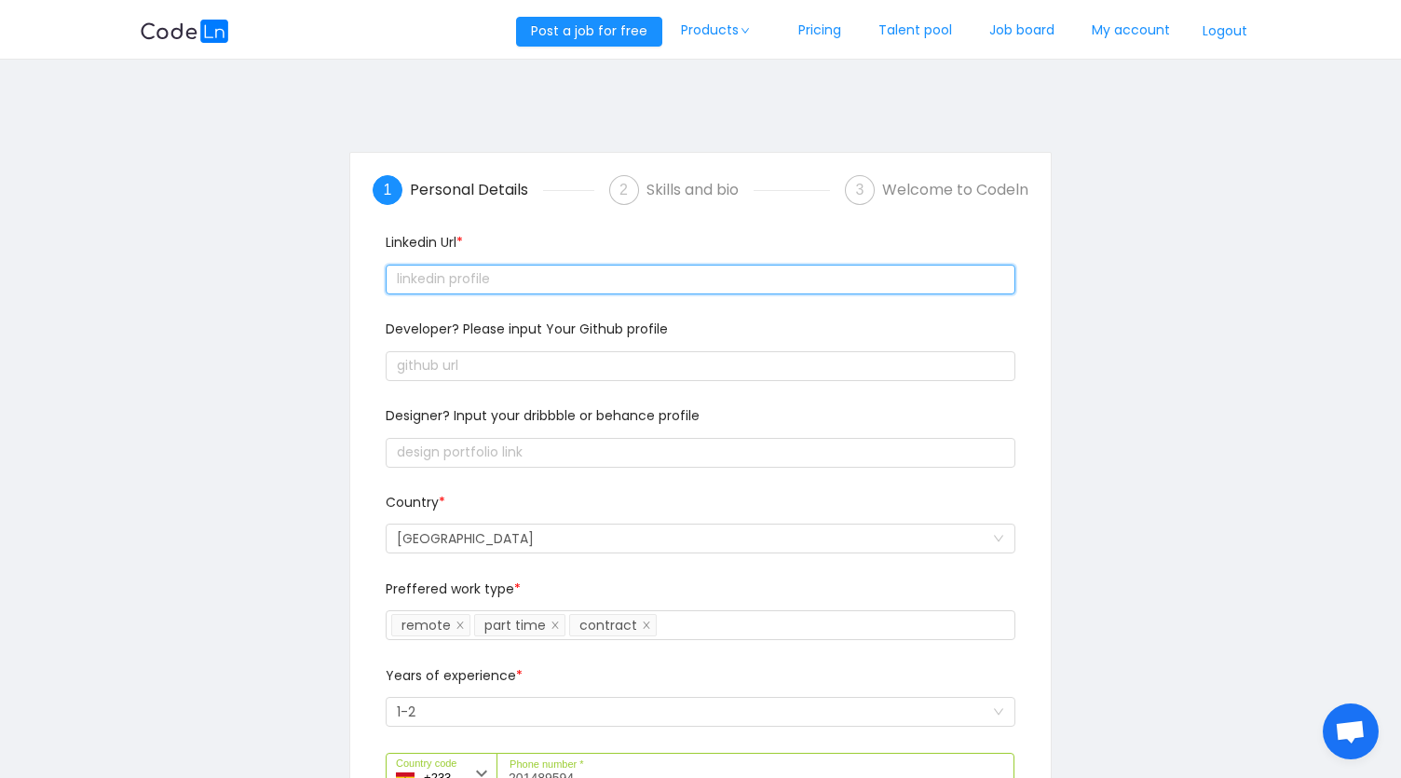
click at [546, 278] on input "text" at bounding box center [701, 279] width 630 height 30
paste input "text"
click at [525, 271] on input "text" at bounding box center [701, 279] width 630 height 30
click at [568, 278] on input "text" at bounding box center [701, 279] width 630 height 30
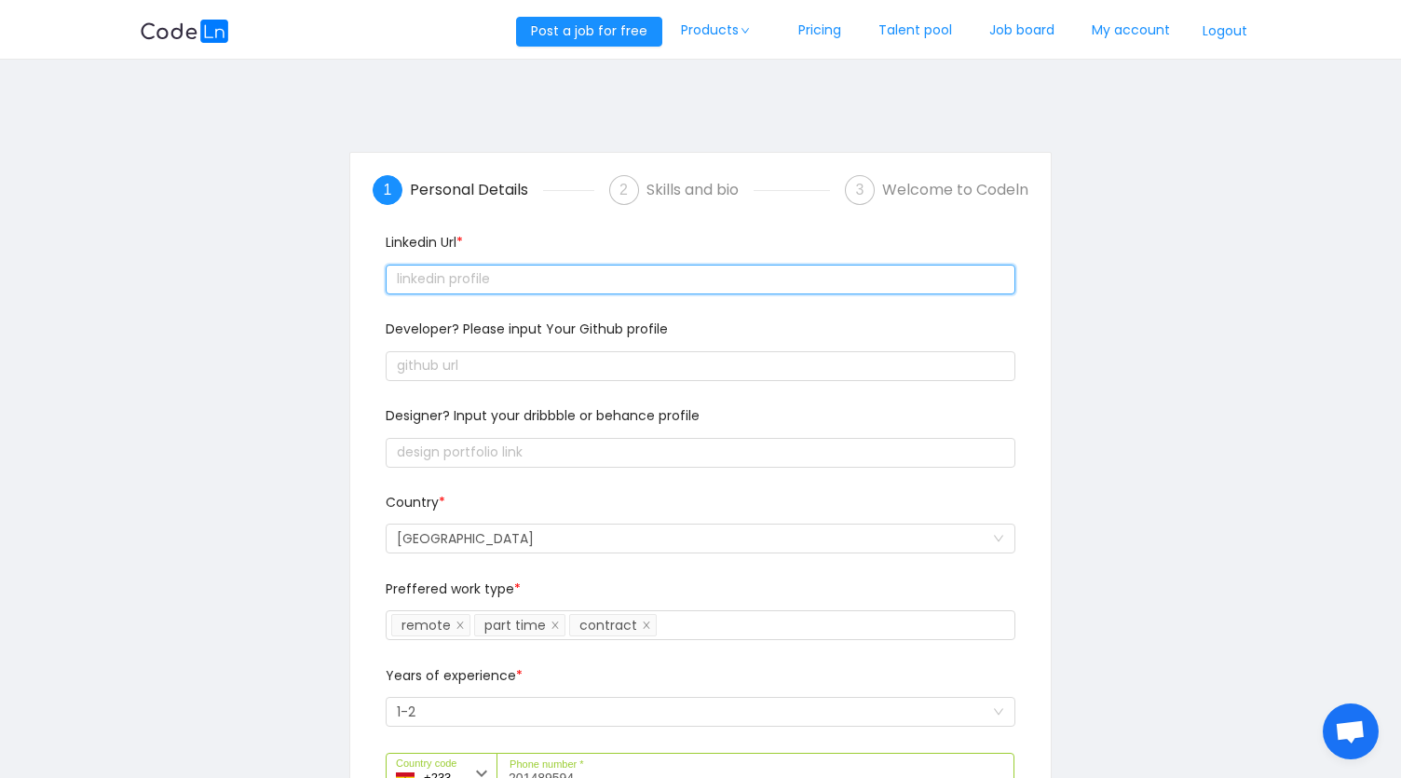
click at [450, 286] on input "text" at bounding box center [701, 279] width 630 height 30
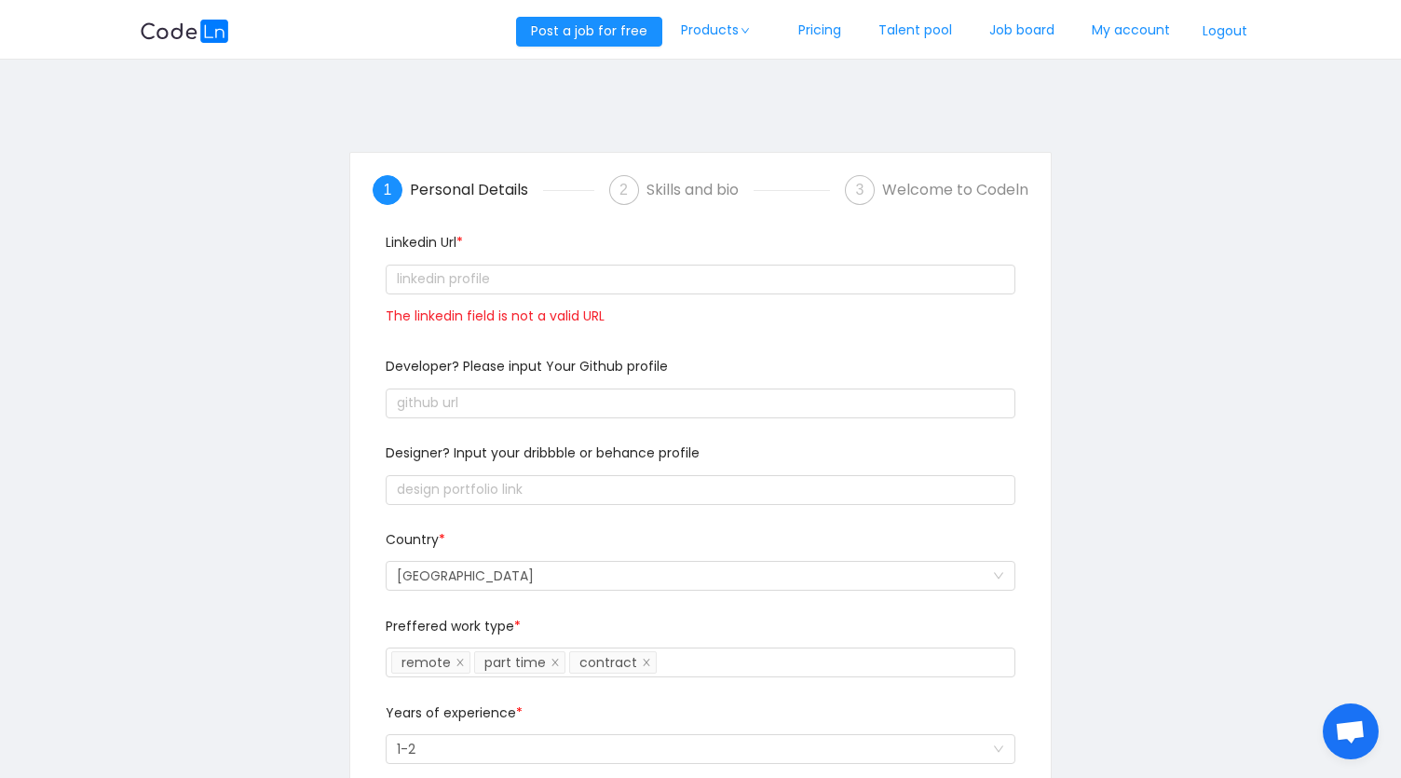
click at [436, 419] on div at bounding box center [701, 402] width 630 height 37
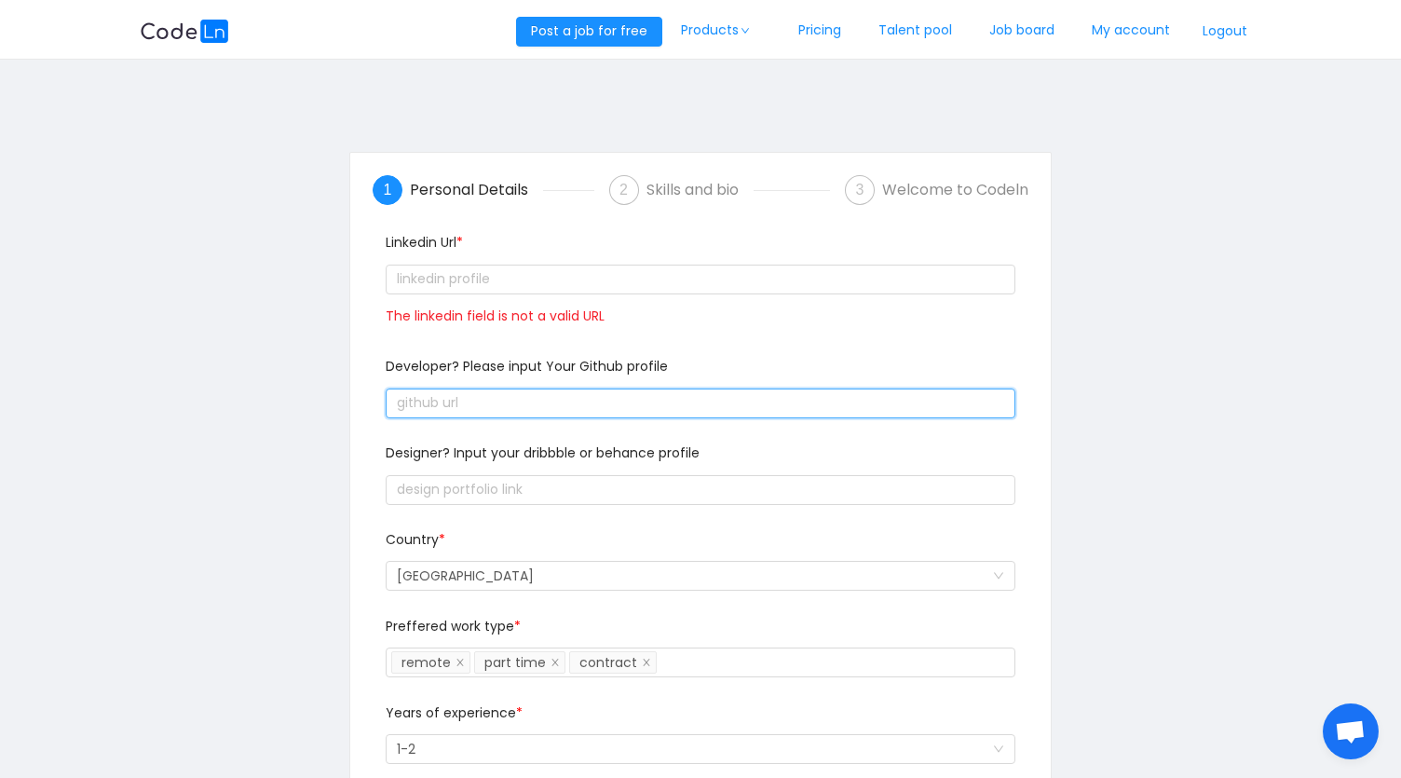
click at [438, 412] on input "text" at bounding box center [701, 403] width 630 height 30
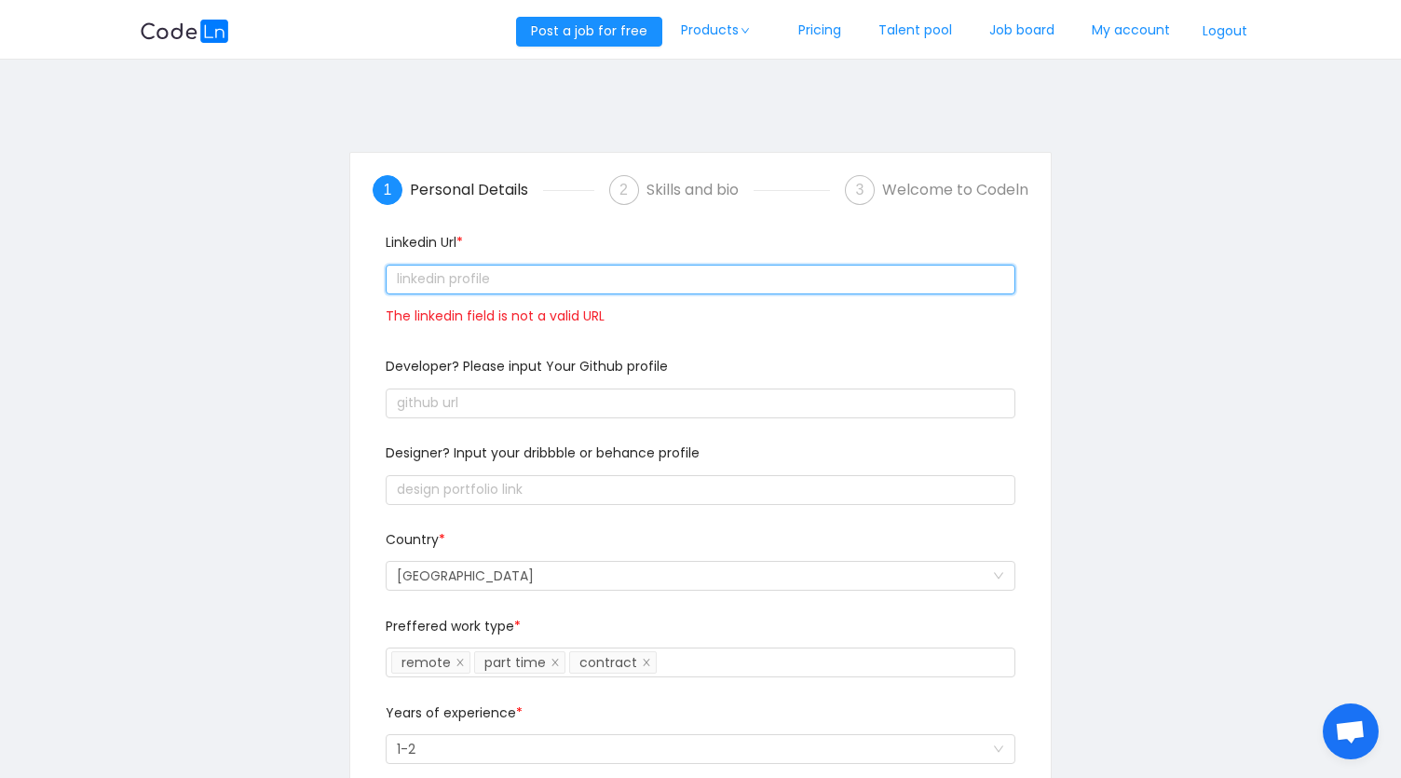
click at [425, 280] on input "text" at bounding box center [701, 279] width 630 height 30
paste input "text"
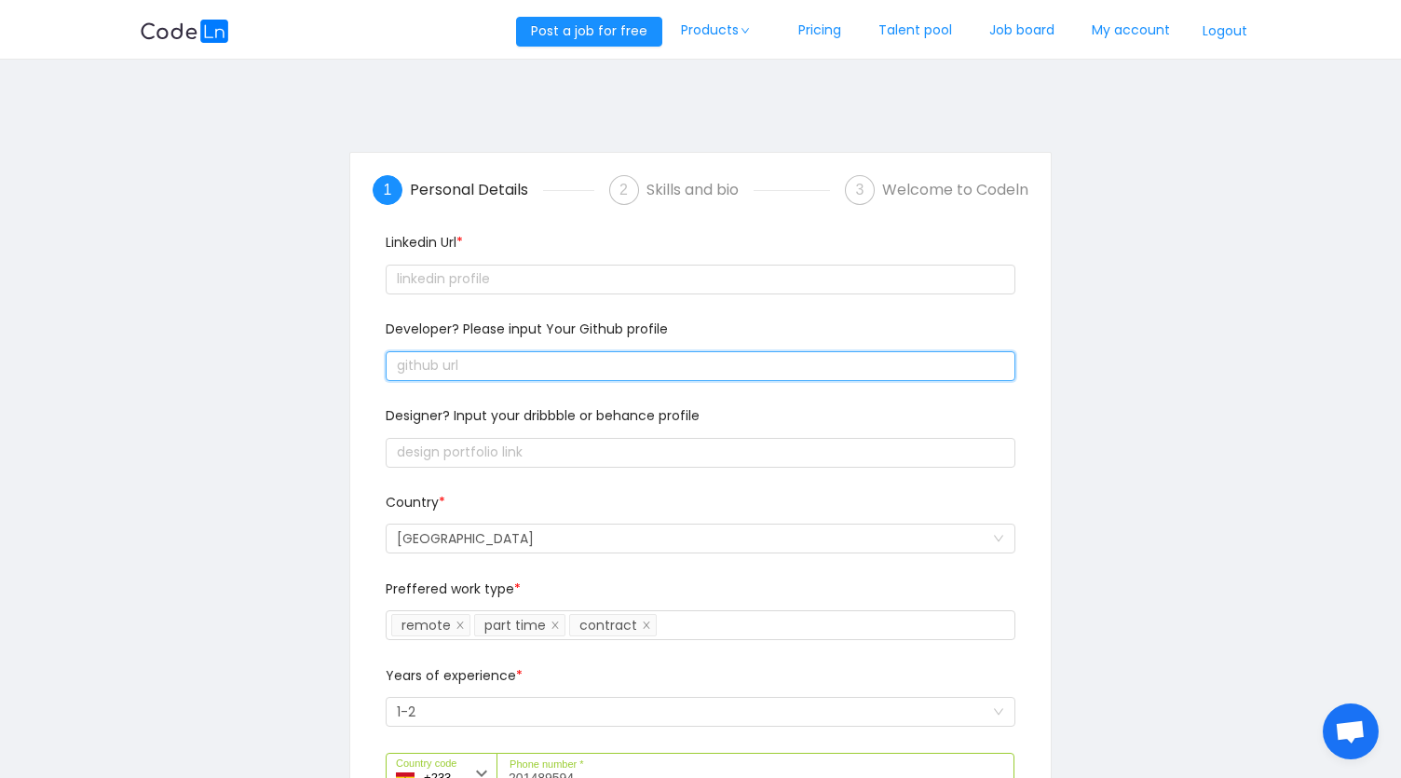
click at [459, 370] on input "text" at bounding box center [701, 366] width 630 height 30
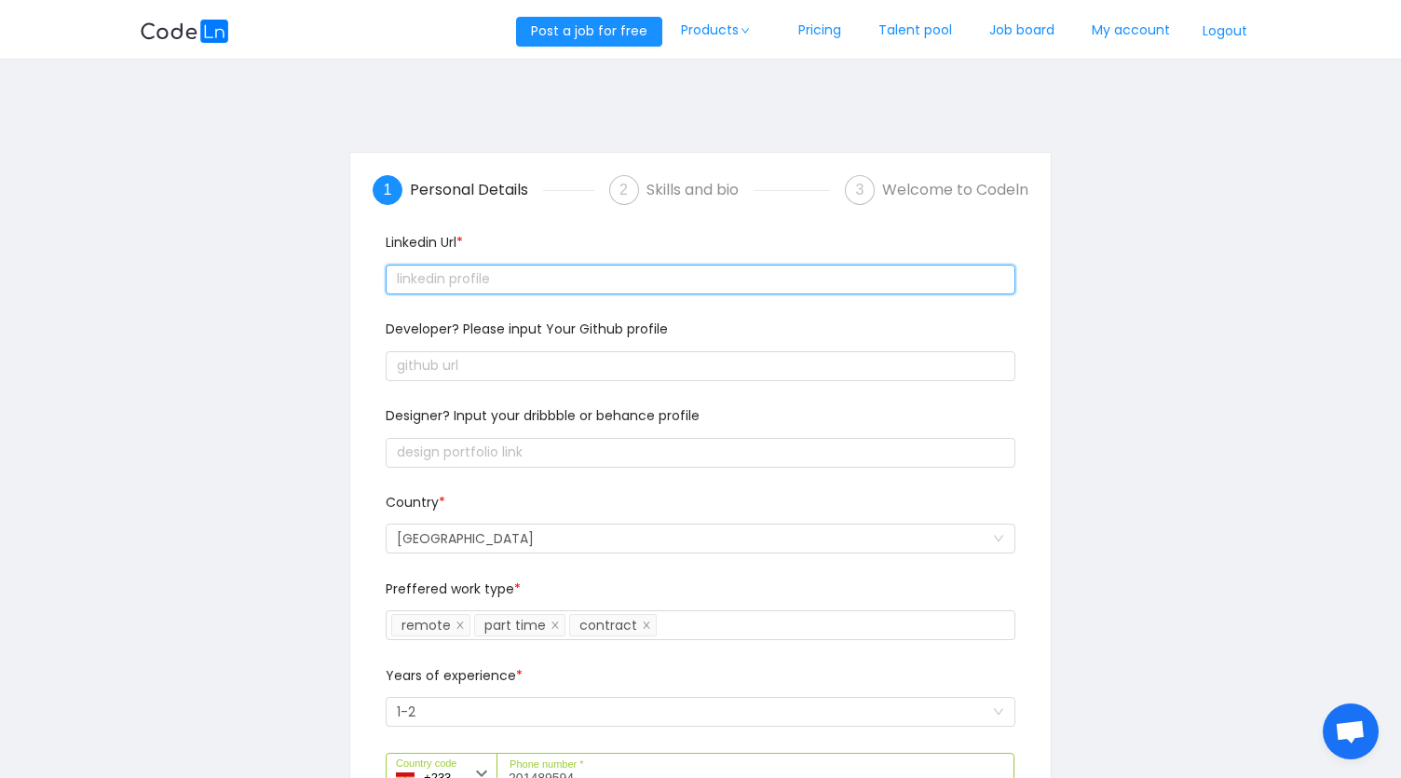
click at [440, 284] on input "text" at bounding box center [701, 279] width 630 height 30
paste input "text"
click at [439, 284] on input "text" at bounding box center [701, 279] width 630 height 30
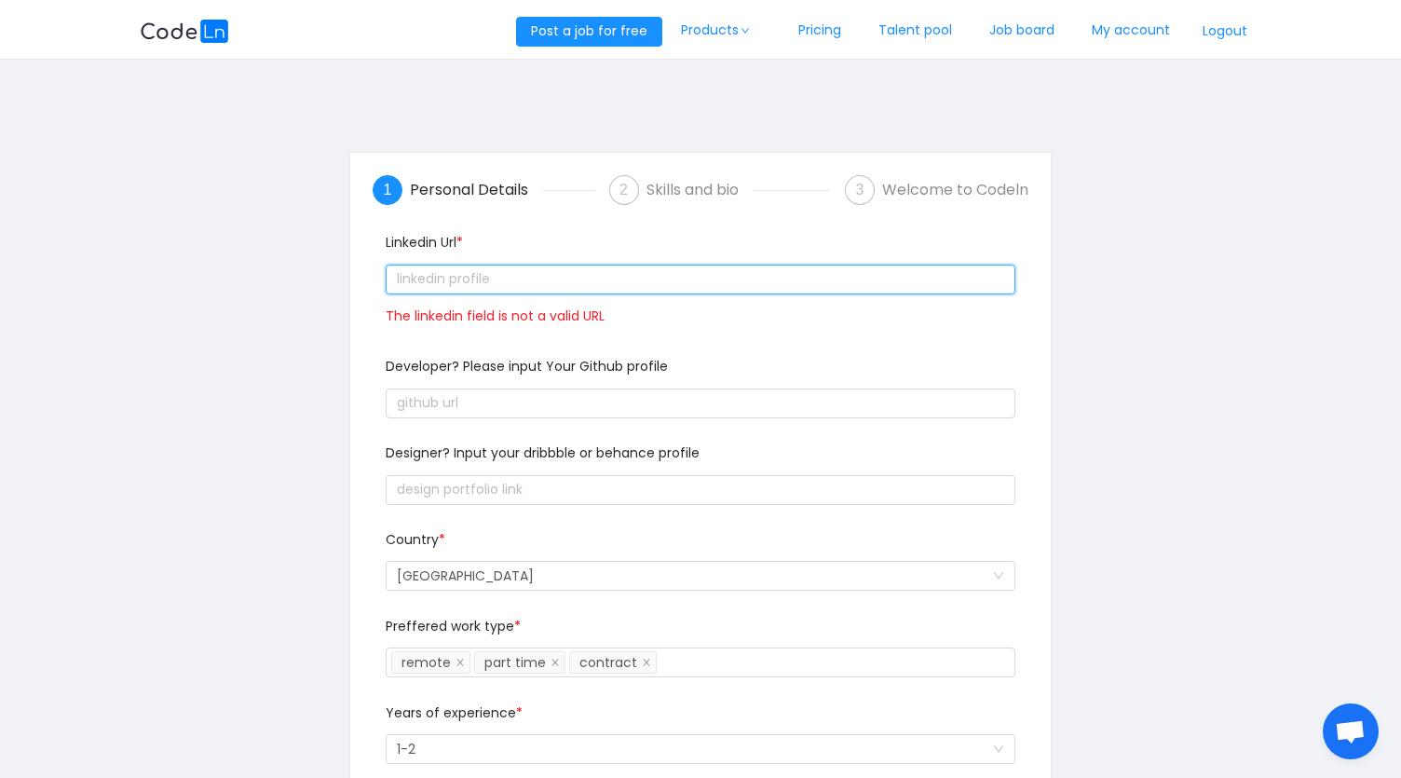
paste input "text"
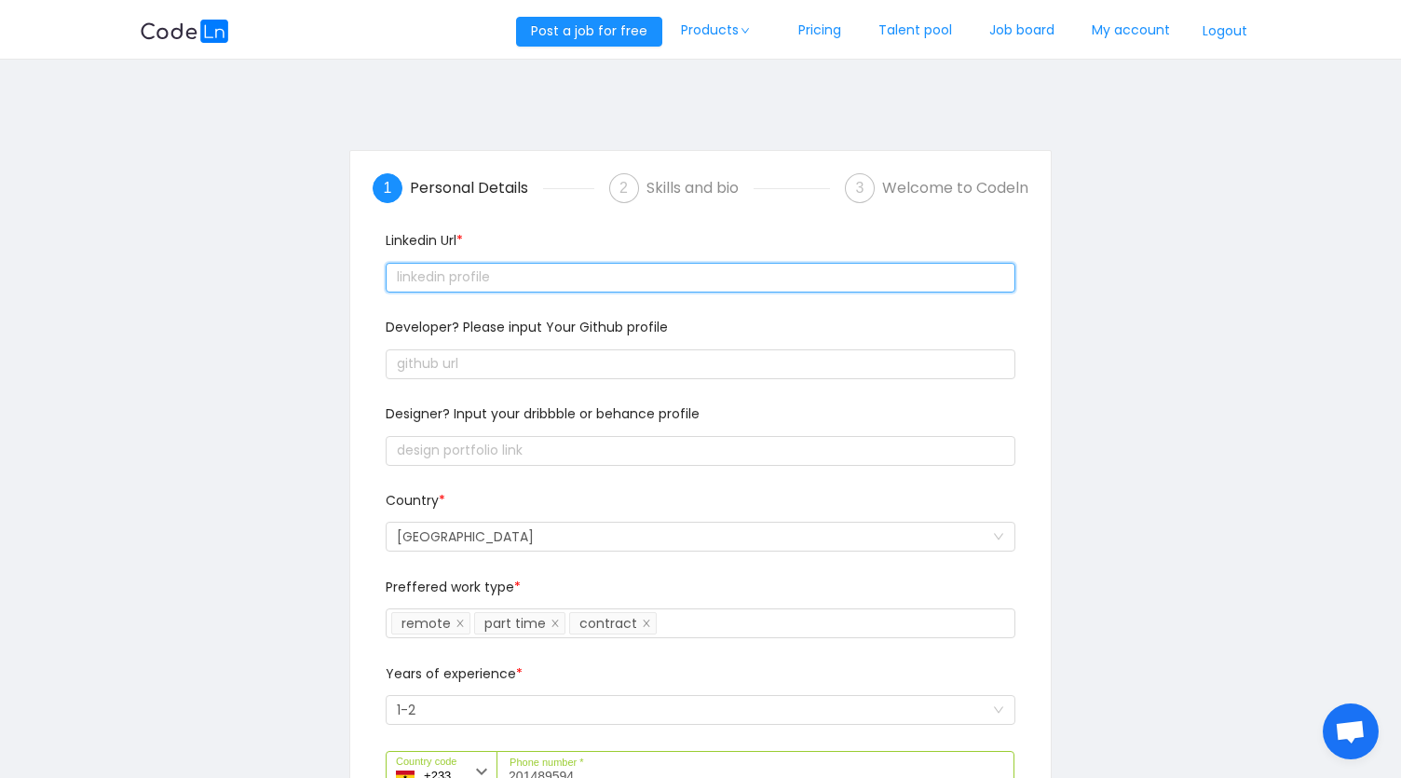
scroll to position [517, 0]
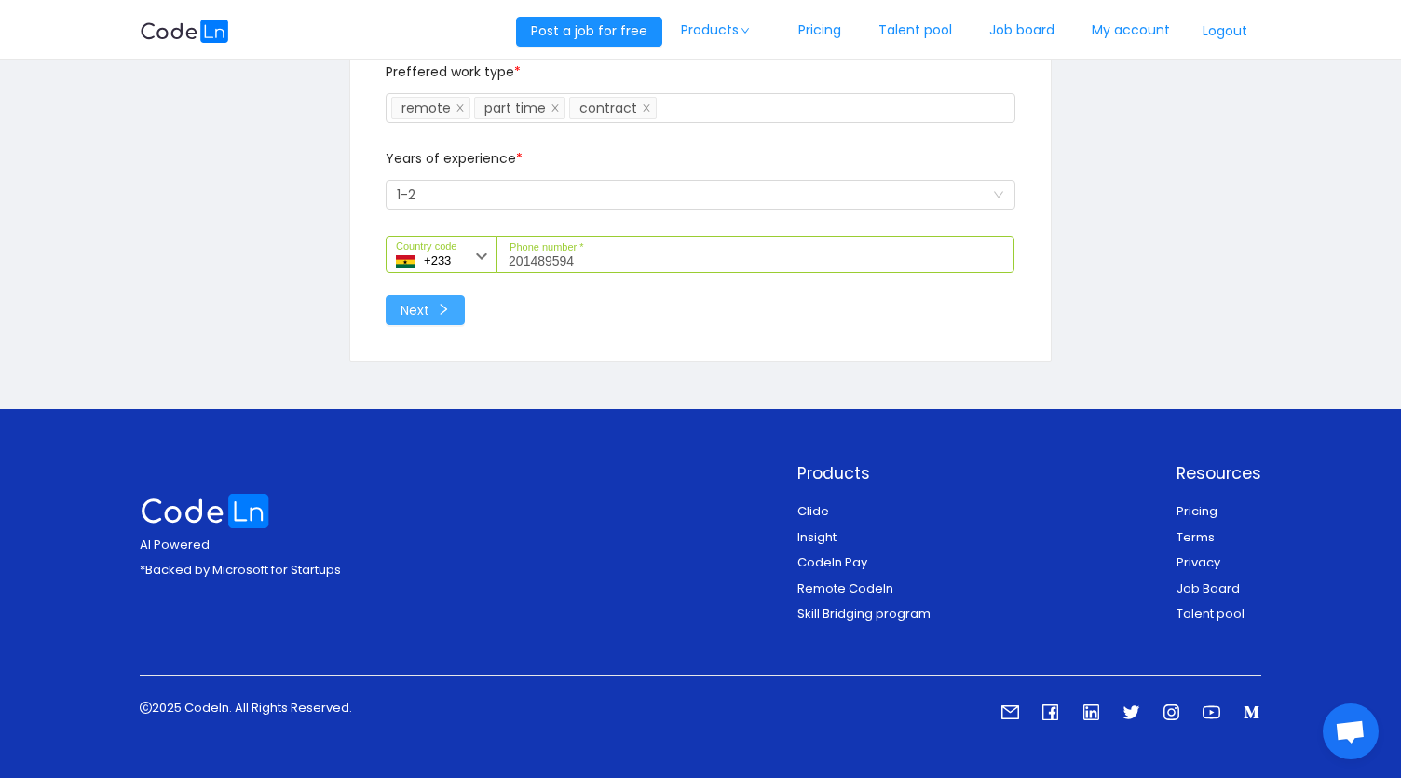
click at [444, 314] on button "Next" at bounding box center [425, 310] width 79 height 30
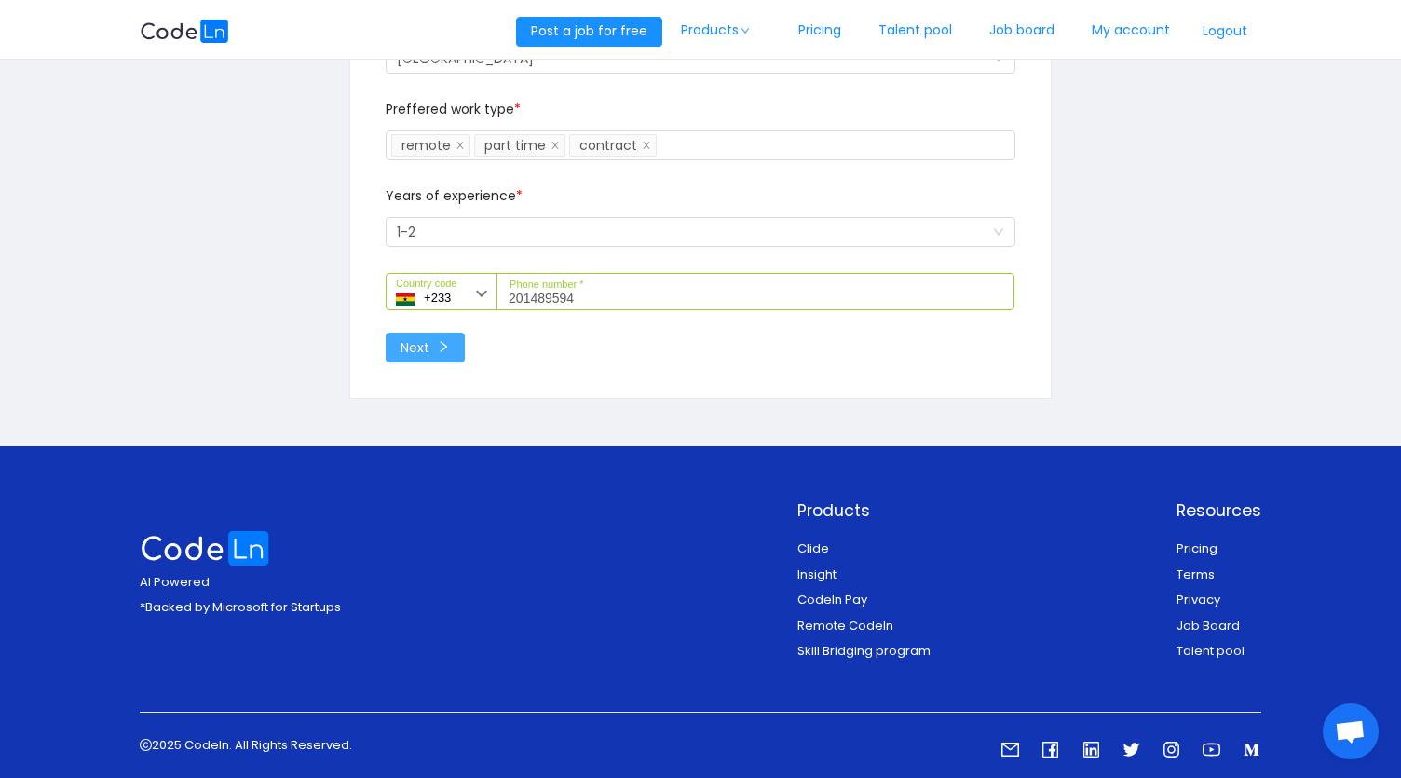
scroll to position [0, 0]
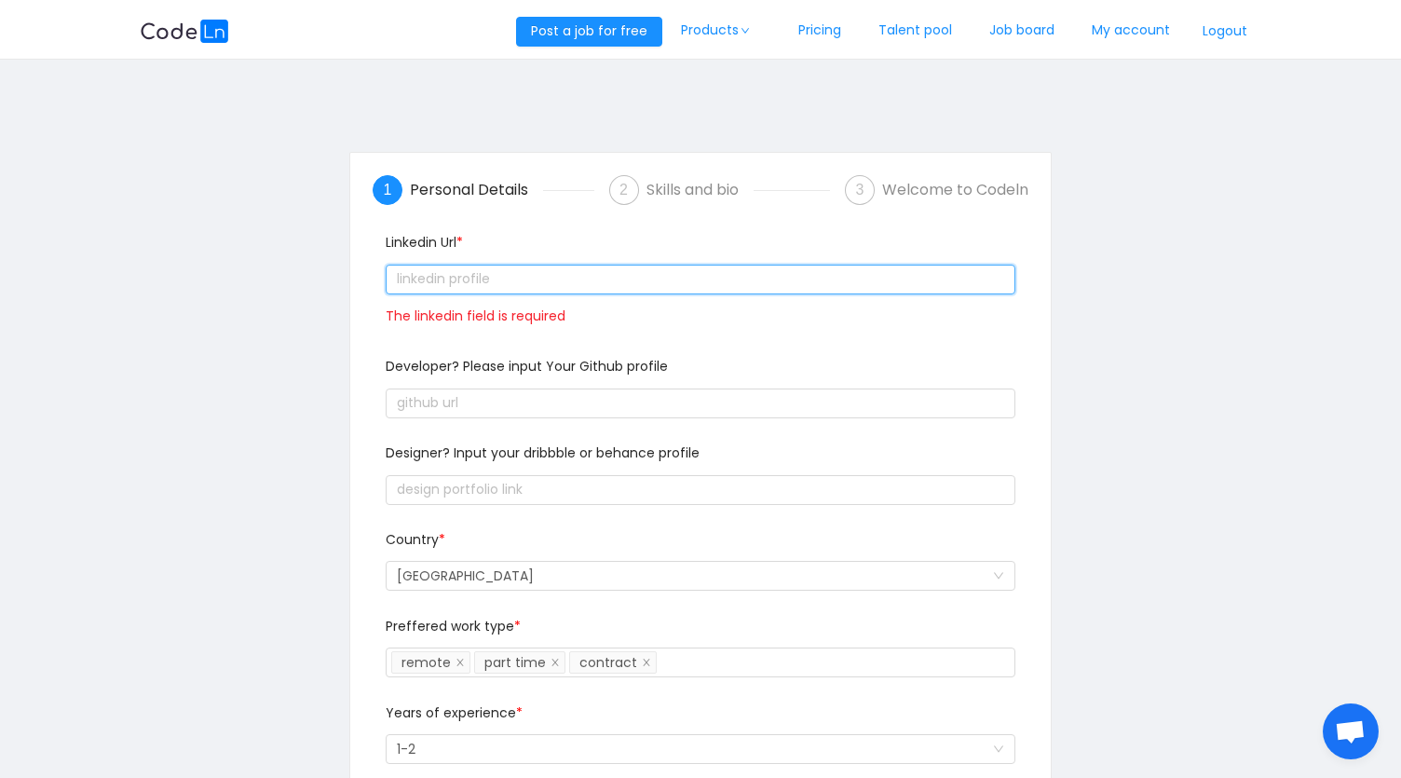
click at [439, 271] on input "text" at bounding box center [701, 279] width 630 height 30
paste input "text"
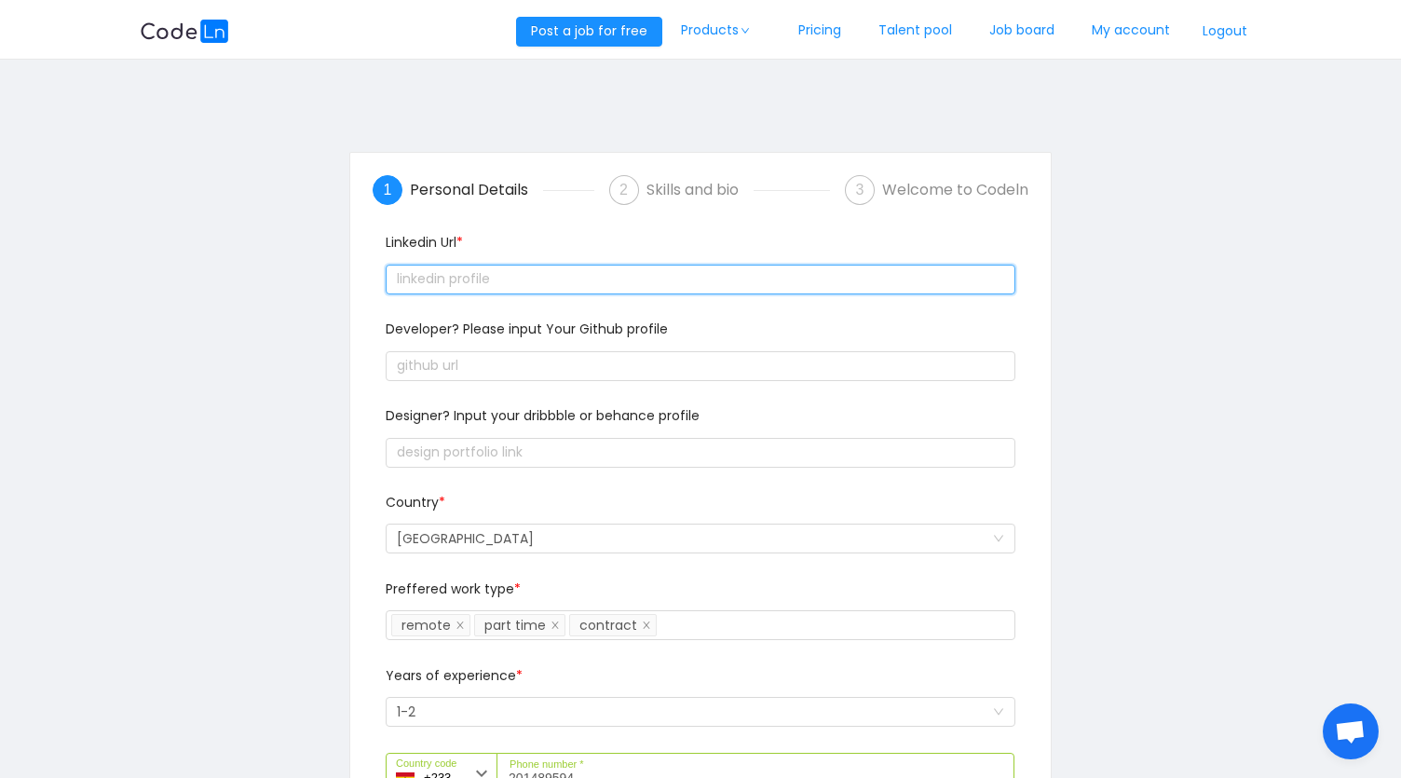
click at [449, 281] on input "text" at bounding box center [701, 279] width 630 height 30
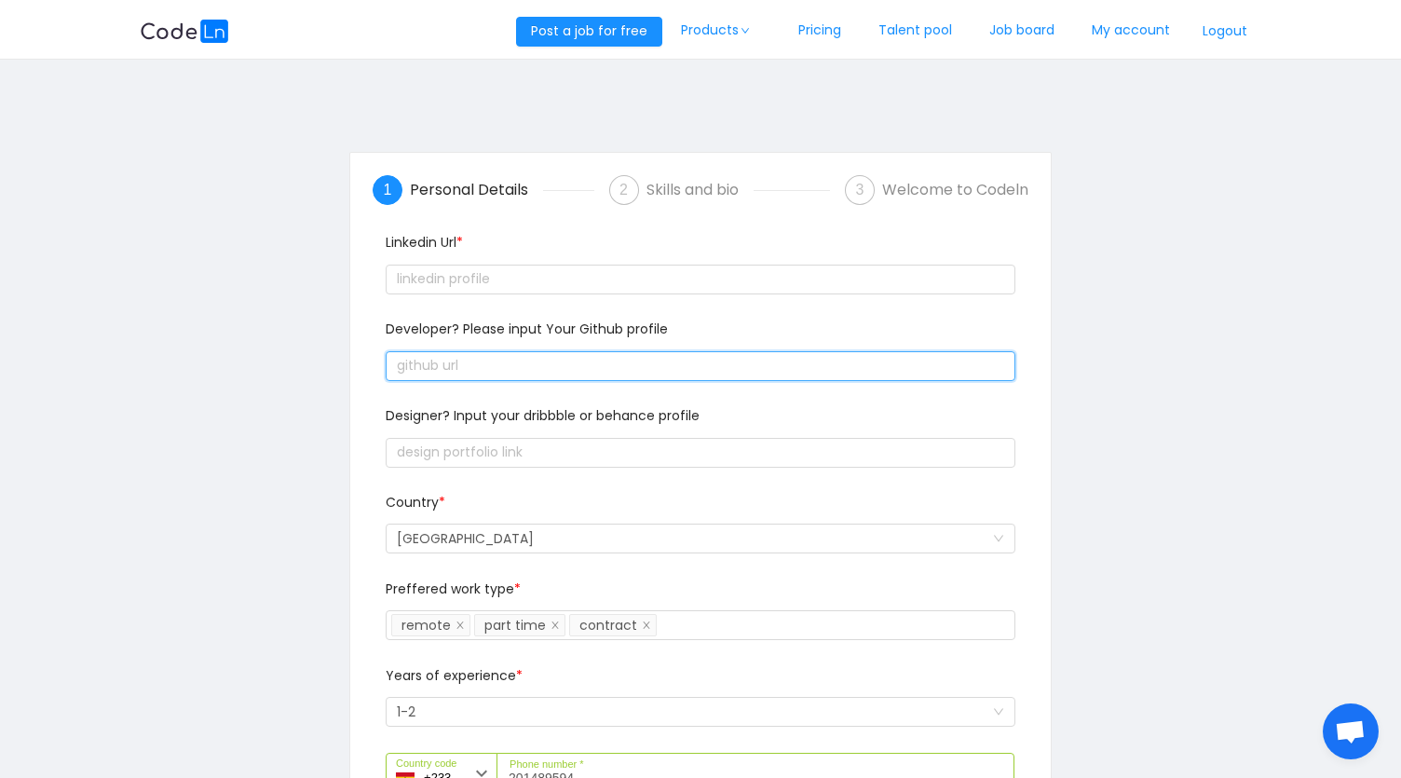
click at [447, 359] on input "text" at bounding box center [701, 366] width 630 height 30
